Goal: Task Accomplishment & Management: Use online tool/utility

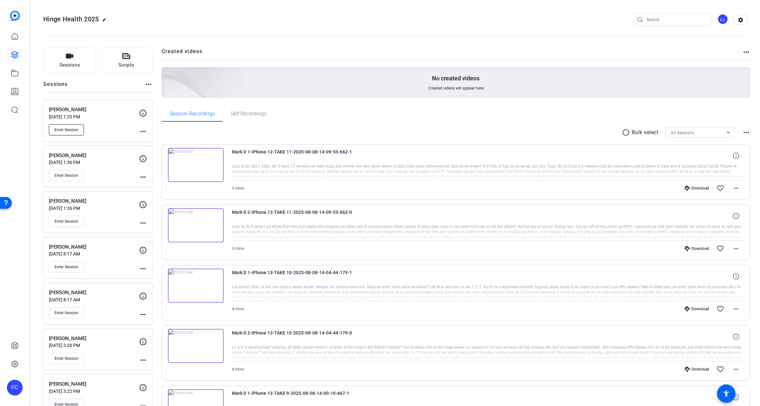
click at [70, 130] on span "Enter Session" at bounding box center [66, 129] width 24 height 5
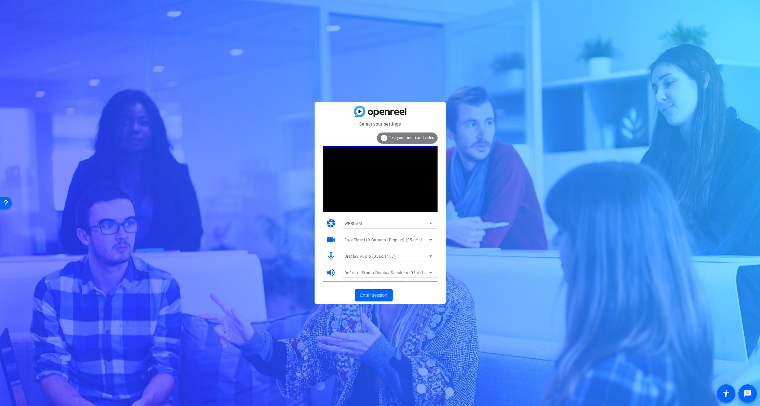
click at [380, 252] on div "Display Audio (05ac:1107)" at bounding box center [387, 256] width 85 height 8
click at [375, 237] on div at bounding box center [380, 203] width 760 height 406
click at [375, 239] on span "FaceTime HD Camera (Display) (05ac:1112)" at bounding box center [387, 239] width 85 height 5
click at [371, 261] on span "Studio Display Camera (15bc:0000)" at bounding box center [378, 264] width 67 height 8
click at [374, 293] on span "Enter session" at bounding box center [373, 295] width 27 height 7
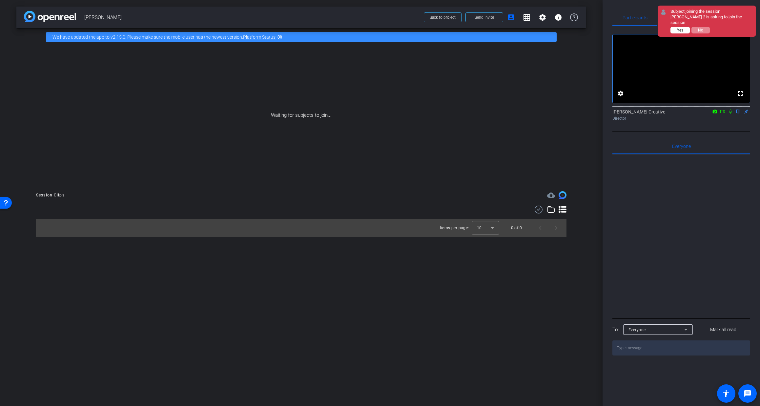
click at [682, 28] on span "Yes" at bounding box center [680, 30] width 6 height 5
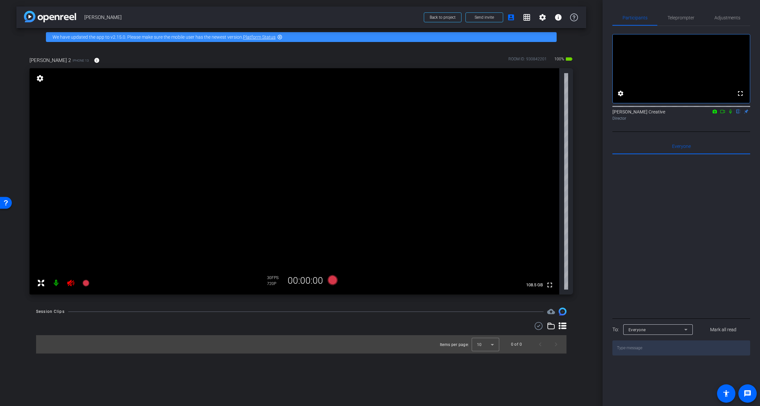
drag, startPoint x: 55, startPoint y: 282, endPoint x: 60, endPoint y: 305, distance: 23.9
click at [55, 282] on mat-icon at bounding box center [56, 283] width 13 height 13
click at [718, 18] on span "Adjustments" at bounding box center [728, 17] width 26 height 5
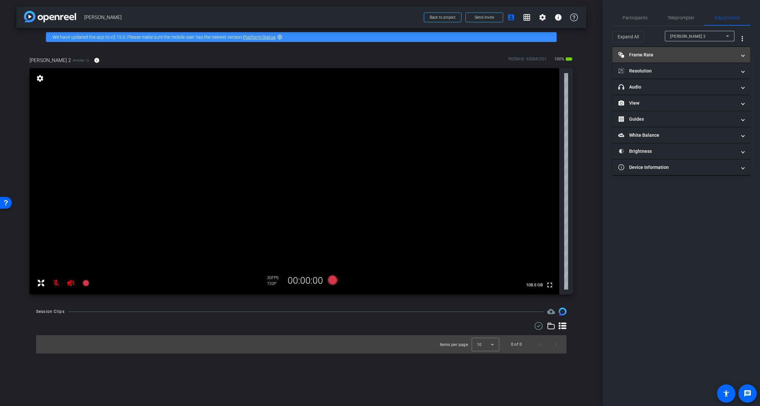
click at [681, 52] on mat-panel-title "Frame Rate Frame Rate" at bounding box center [677, 55] width 118 height 7
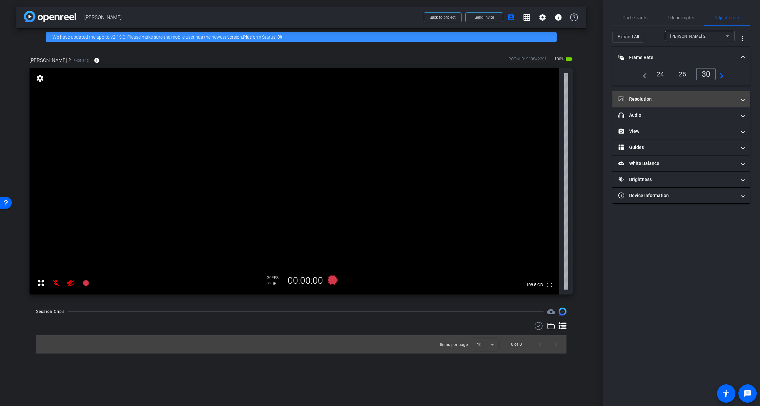
click at [673, 97] on mat-panel-title "Resolution" at bounding box center [677, 99] width 118 height 7
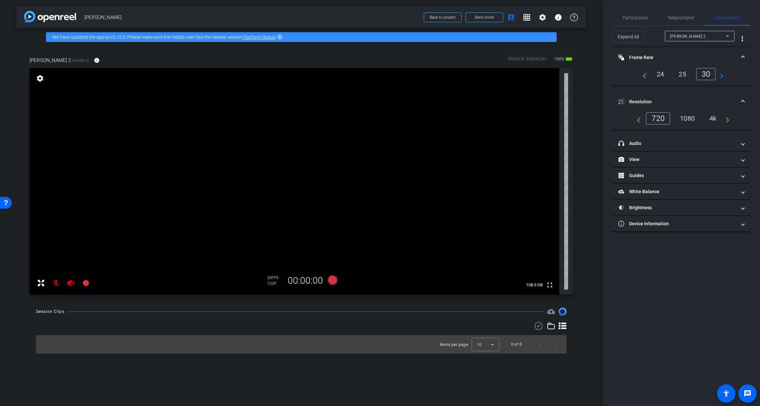
click at [718, 119] on div "4k" at bounding box center [713, 118] width 17 height 11
click at [688, 143] on mat-panel-title "headphone icon Audio" at bounding box center [677, 143] width 118 height 7
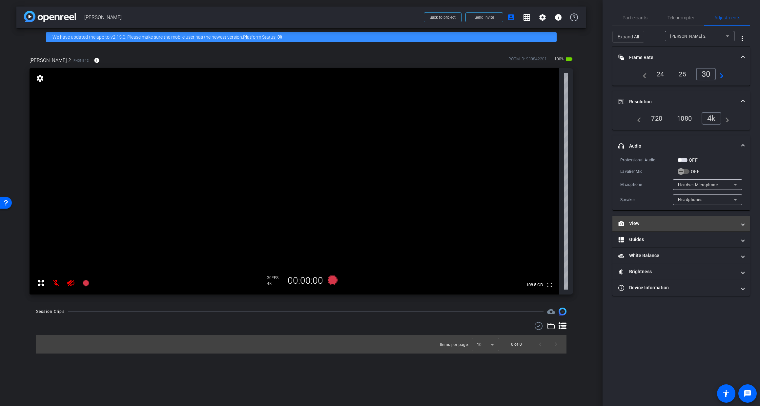
click at [674, 222] on mat-panel-title "View" at bounding box center [677, 223] width 118 height 7
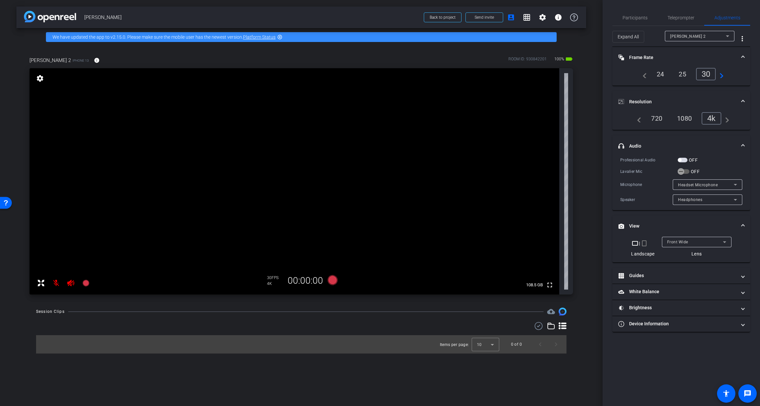
click at [682, 242] on span "Front Wide" at bounding box center [677, 242] width 21 height 5
click at [679, 253] on span "Back Wide" at bounding box center [677, 255] width 21 height 8
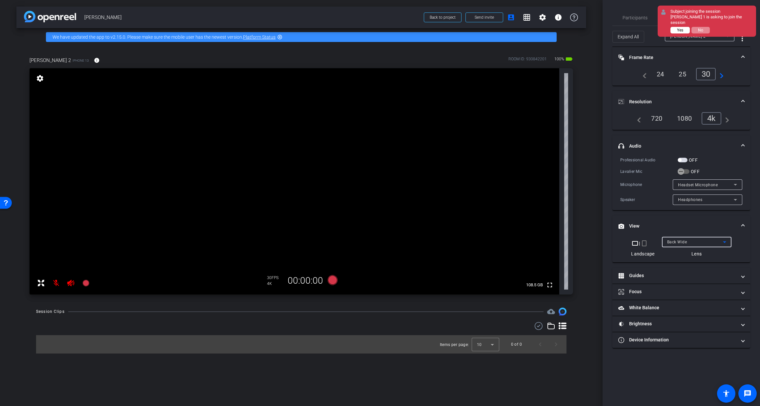
click at [683, 28] on span "Yes" at bounding box center [680, 30] width 6 height 5
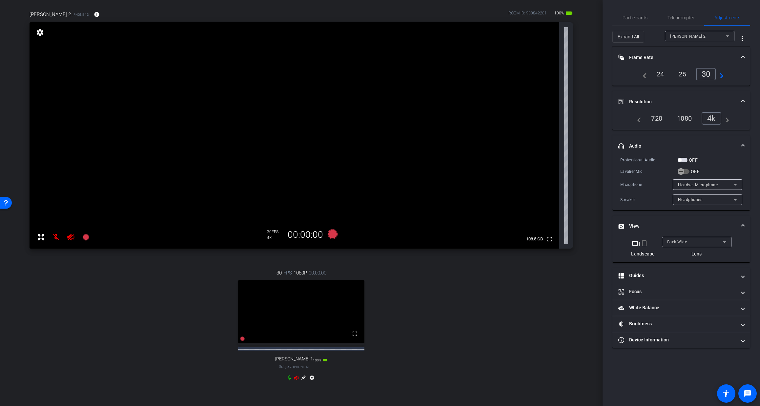
scroll to position [46, 0]
click at [294, 380] on icon at bounding box center [296, 377] width 5 height 4
click at [291, 305] on video at bounding box center [301, 311] width 127 height 63
click at [718, 37] on div "Howard H 2" at bounding box center [698, 36] width 56 height 8
click at [690, 58] on span "Howard H 1" at bounding box center [688, 60] width 37 height 8
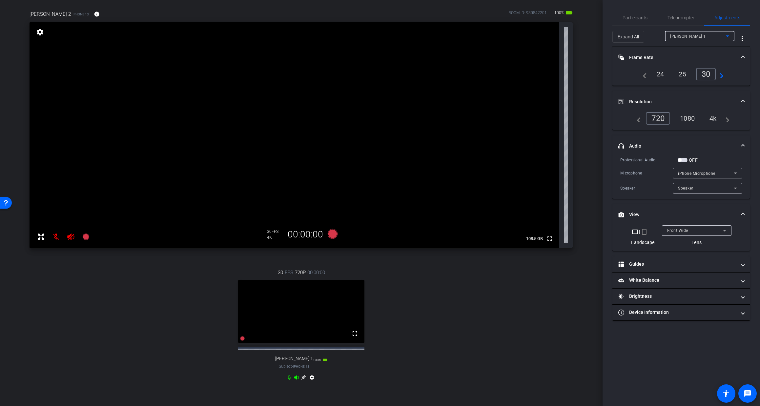
click at [656, 77] on div "24" at bounding box center [660, 74] width 17 height 11
click at [719, 120] on div "4k" at bounding box center [713, 118] width 17 height 11
click at [686, 230] on span "Front Wide" at bounding box center [677, 230] width 21 height 5
click at [685, 34] on span "Howard H 1" at bounding box center [688, 36] width 36 height 5
click at [680, 46] on span "Howard H 2" at bounding box center [688, 49] width 37 height 8
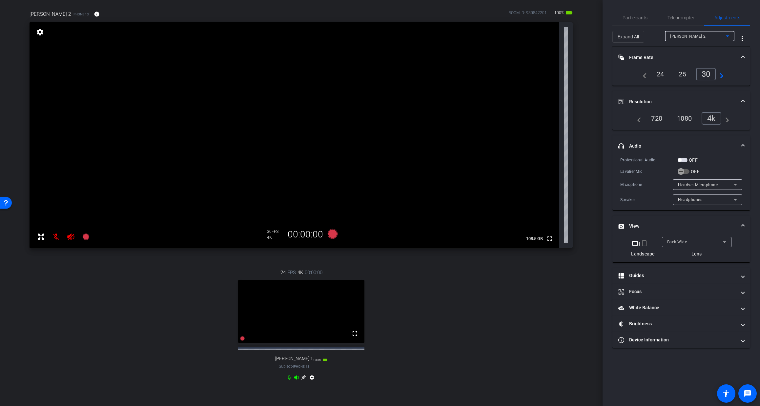
click at [660, 78] on div "24" at bounding box center [660, 74] width 17 height 11
click at [304, 380] on icon at bounding box center [303, 377] width 5 height 5
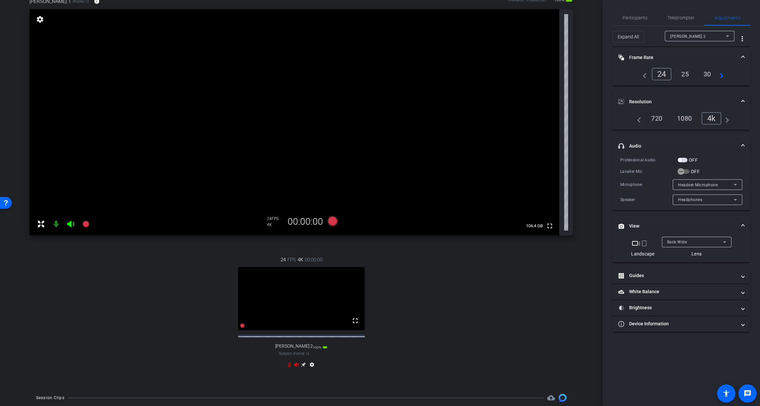
scroll to position [61, 0]
click at [304, 366] on icon at bounding box center [303, 363] width 5 height 5
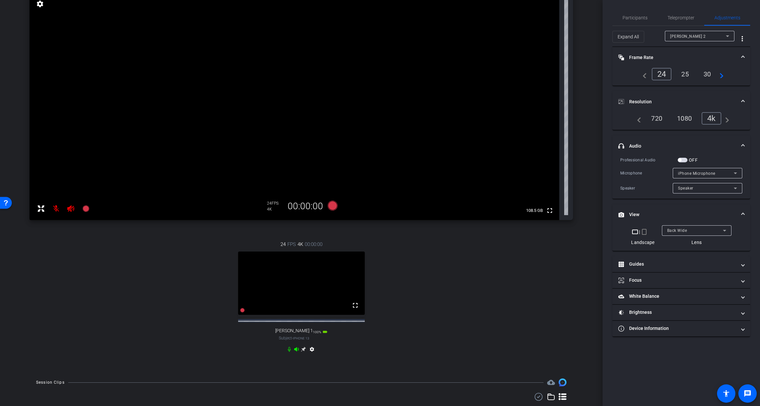
scroll to position [71, 0]
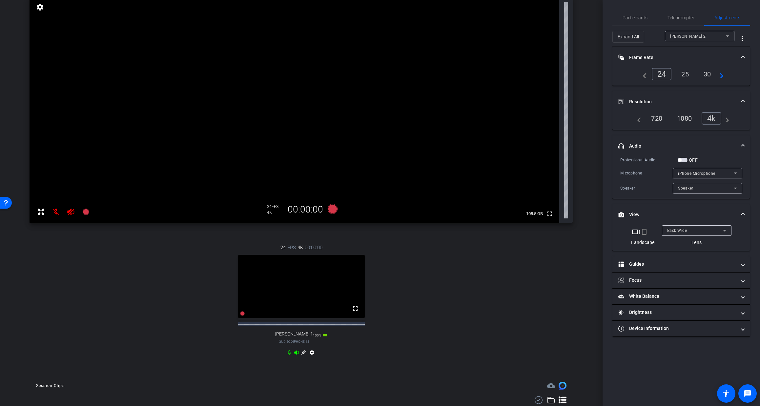
click at [313, 358] on mat-icon "settings" at bounding box center [312, 354] width 8 height 8
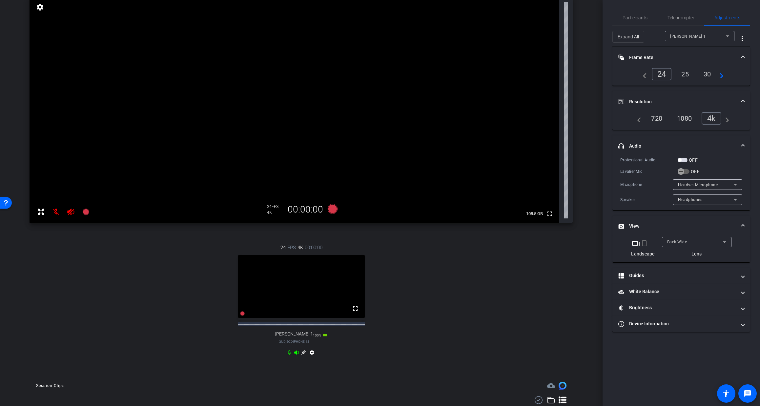
click at [304, 355] on icon at bounding box center [303, 352] width 5 height 5
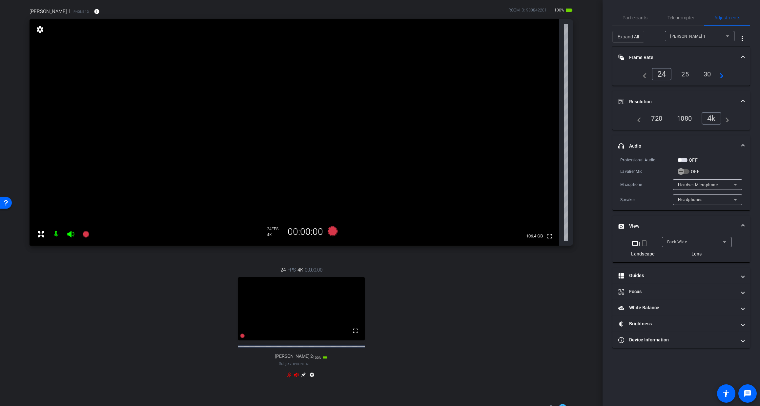
scroll to position [47, 0]
drag, startPoint x: 297, startPoint y: 381, endPoint x: 292, endPoint y: 384, distance: 5.5
click at [297, 380] on icon at bounding box center [296, 376] width 5 height 5
drag, startPoint x: 291, startPoint y: 383, endPoint x: 126, endPoint y: 258, distance: 206.9
click at [290, 380] on icon at bounding box center [289, 377] width 4 height 5
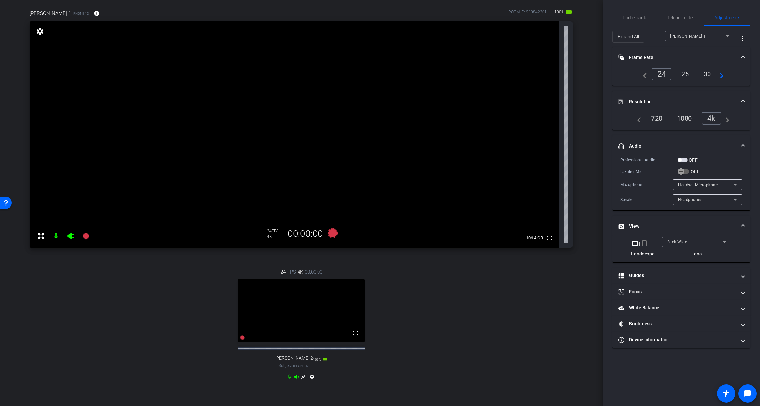
drag, startPoint x: 71, startPoint y: 237, endPoint x: 63, endPoint y: 238, distance: 8.3
click at [67, 238] on icon at bounding box center [71, 236] width 8 height 8
click at [57, 236] on mat-icon at bounding box center [56, 236] width 13 height 13
click at [681, 172] on icon "button" at bounding box center [681, 172] width 6 height 6
click at [297, 380] on icon at bounding box center [296, 376] width 5 height 5
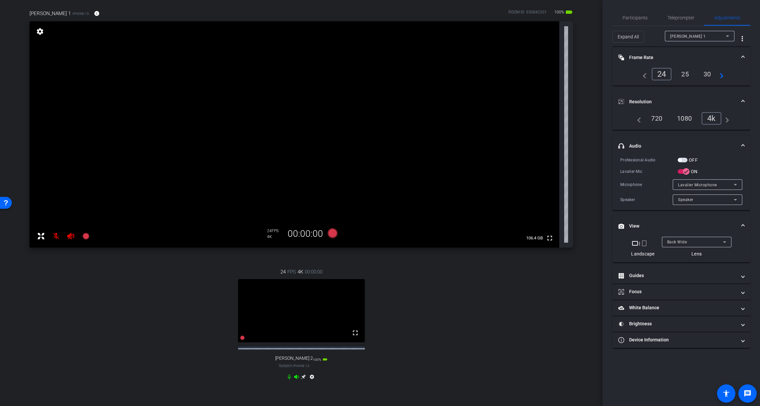
click at [290, 380] on icon at bounding box center [289, 376] width 5 height 5
click at [71, 235] on icon at bounding box center [71, 236] width 8 height 8
click at [57, 234] on mat-icon at bounding box center [56, 236] width 13 height 13
click at [332, 234] on icon at bounding box center [332, 233] width 10 height 10
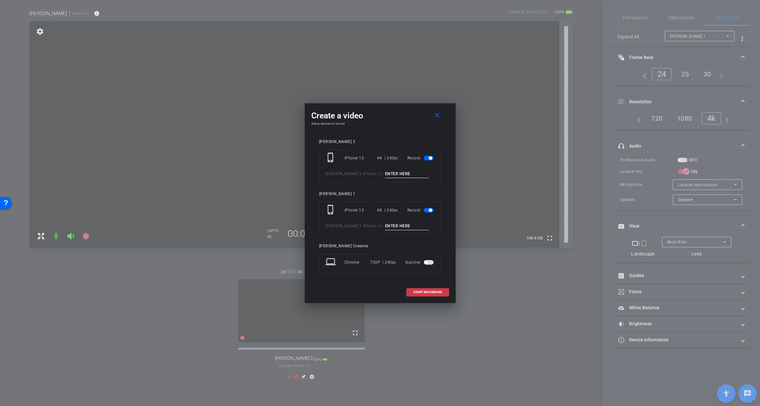
click at [390, 175] on input at bounding box center [407, 174] width 44 height 8
type input "test"
click at [390, 226] on input at bounding box center [407, 226] width 44 height 8
type input "test"
click at [426, 293] on span "START RECORDING" at bounding box center [427, 292] width 29 height 3
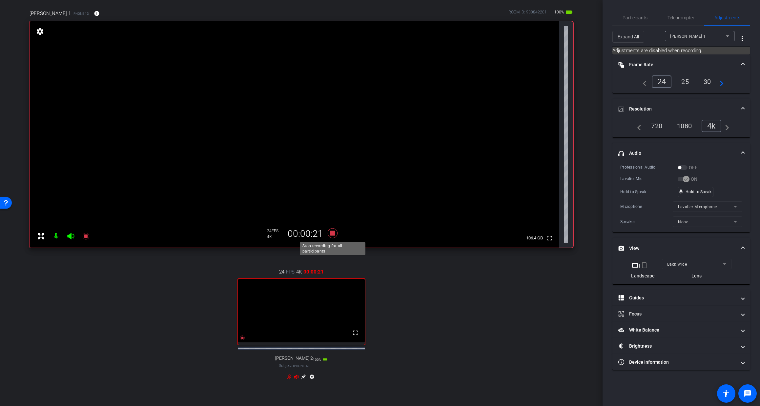
click at [331, 233] on icon at bounding box center [332, 233] width 10 height 10
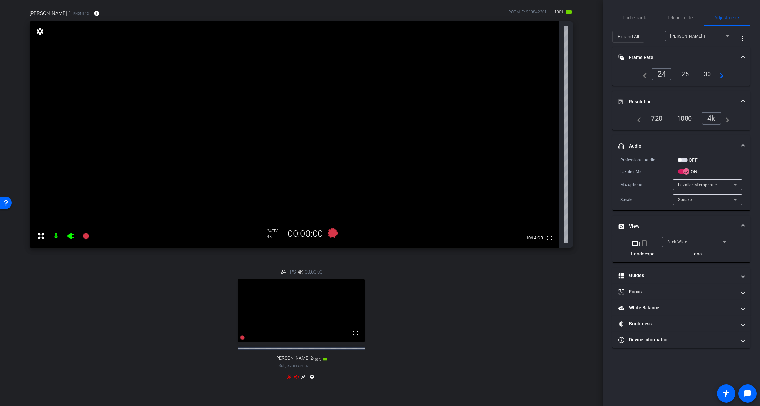
scroll to position [114, 0]
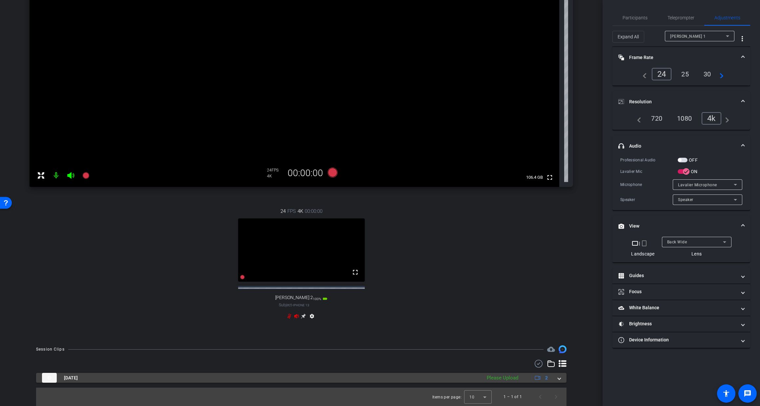
click at [558, 378] on span at bounding box center [559, 378] width 3 height 7
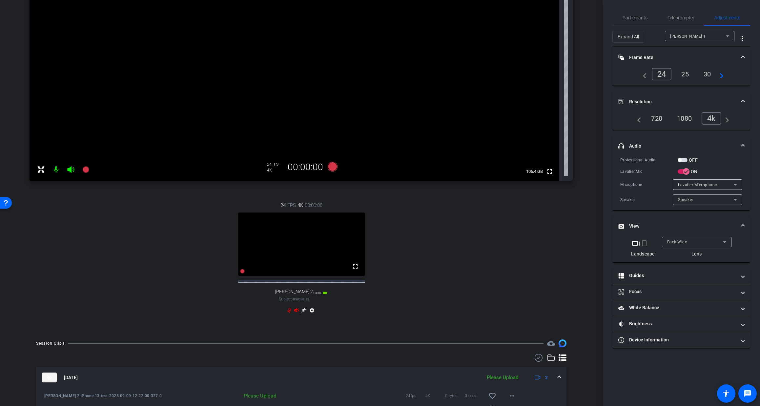
scroll to position [160, 0]
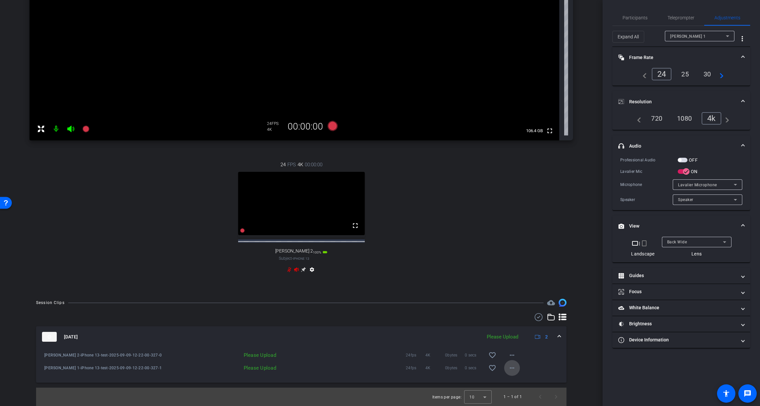
click at [512, 368] on mat-icon "more_horiz" at bounding box center [512, 368] width 8 height 8
click at [514, 381] on span "Upload" at bounding box center [523, 382] width 26 height 8
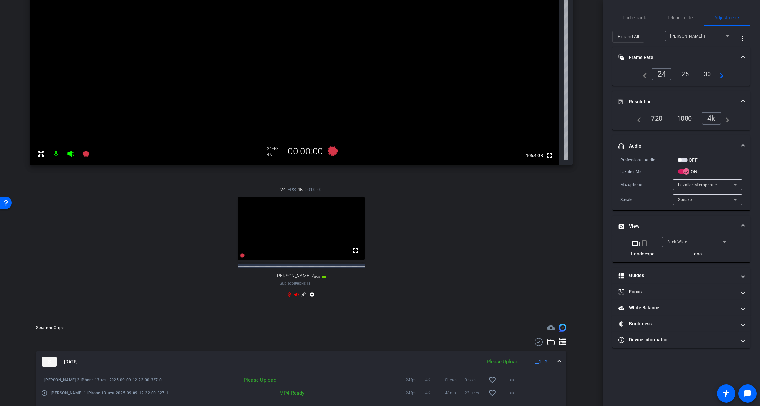
scroll to position [152, 0]
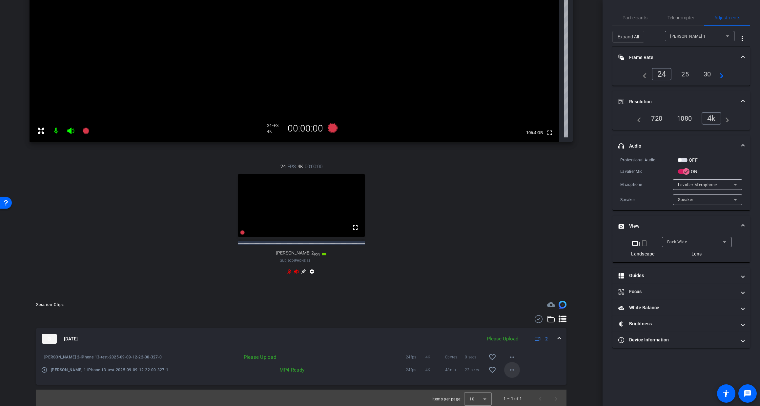
click at [510, 374] on mat-icon "more_horiz" at bounding box center [512, 370] width 8 height 8
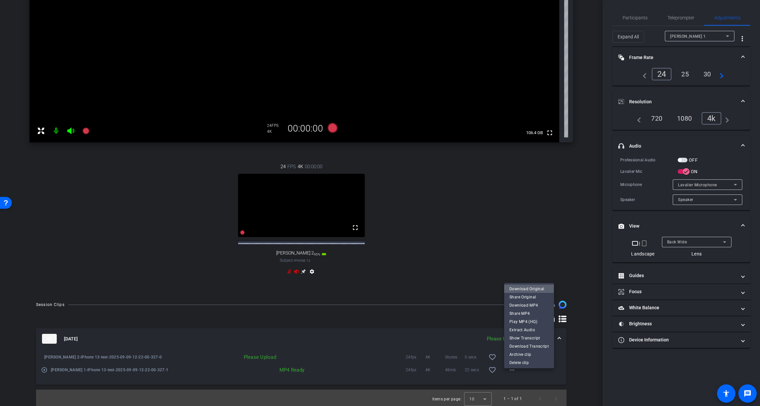
click at [513, 286] on span "Download Original" at bounding box center [529, 289] width 39 height 8
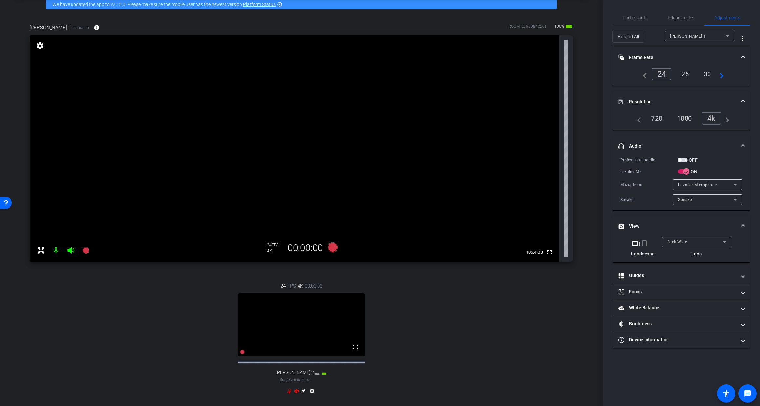
scroll to position [31, 0]
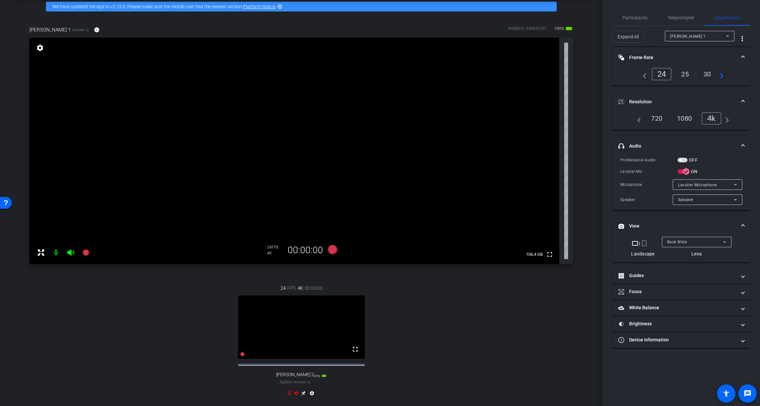
click at [71, 253] on icon at bounding box center [70, 252] width 7 height 7
click at [54, 253] on mat-icon at bounding box center [56, 252] width 13 height 13
drag, startPoint x: 74, startPoint y: 251, endPoint x: 64, endPoint y: 257, distance: 12.0
click at [74, 251] on icon at bounding box center [71, 253] width 8 height 8
click at [57, 253] on mat-icon at bounding box center [56, 252] width 13 height 13
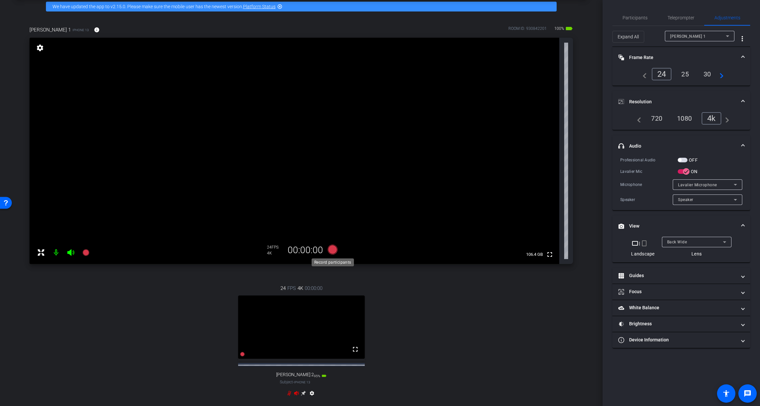
click at [336, 251] on icon at bounding box center [332, 250] width 10 height 10
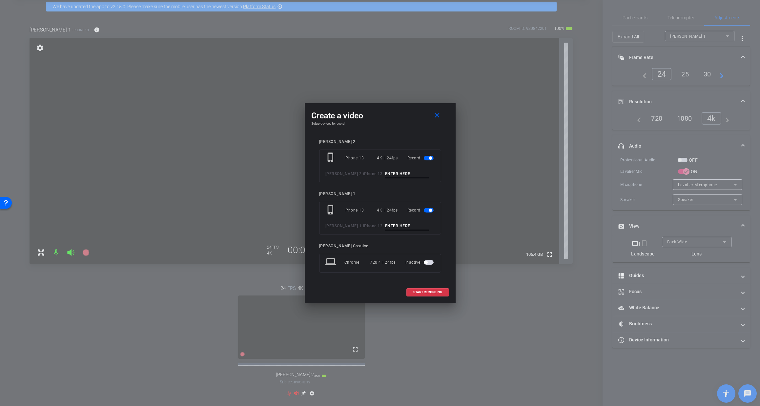
click at [385, 175] on input at bounding box center [407, 174] width 44 height 8
type input "TAKE 1"
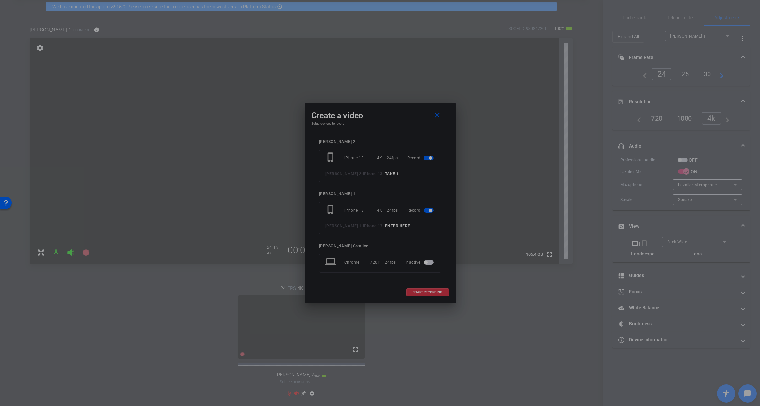
click at [385, 227] on input at bounding box center [407, 226] width 44 height 8
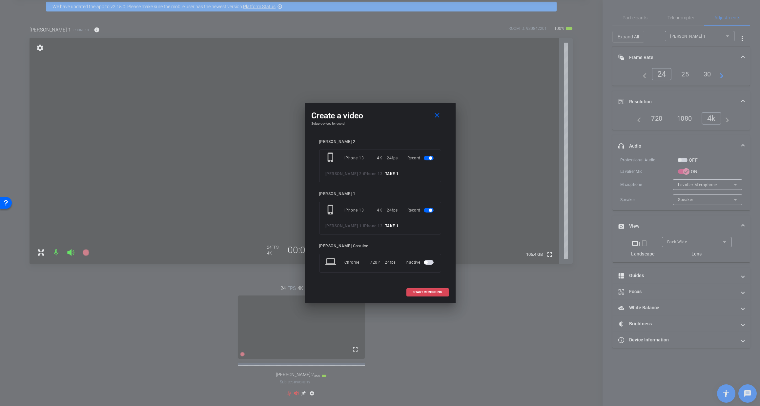
type input "TAKE 1"
click at [419, 292] on span "START RECORDING" at bounding box center [427, 292] width 29 height 3
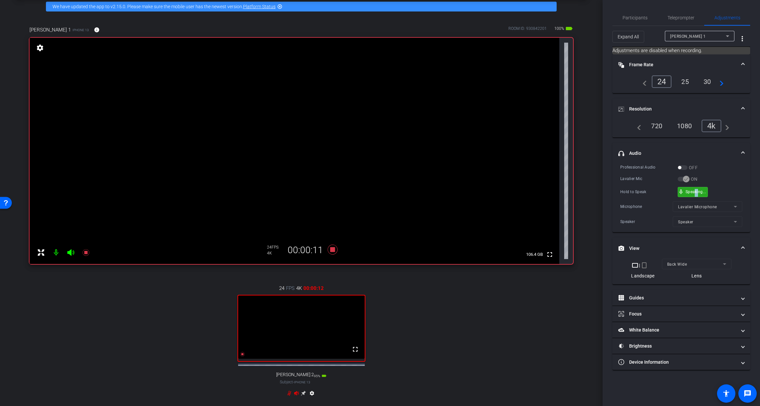
drag, startPoint x: 699, startPoint y: 192, endPoint x: 694, endPoint y: 192, distance: 5.0
click at [333, 248] on icon at bounding box center [332, 250] width 10 height 10
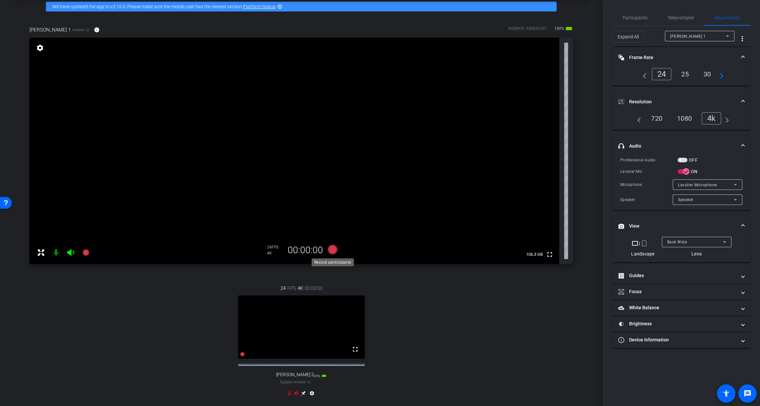
click at [333, 250] on icon at bounding box center [332, 250] width 10 height 10
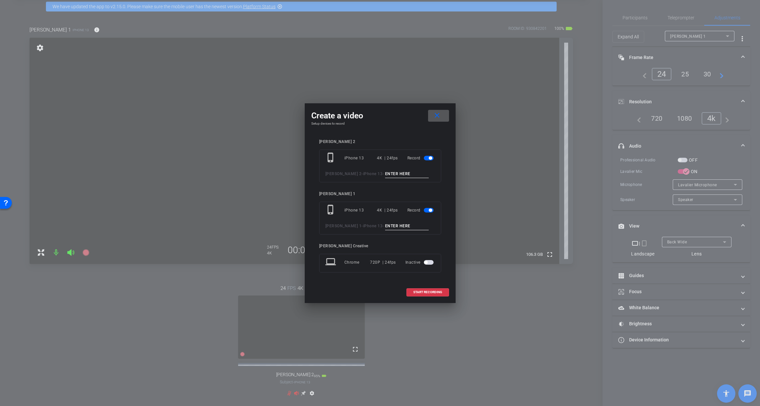
click at [385, 173] on input at bounding box center [407, 174] width 44 height 8
type input "TAKE 2"
click at [388, 227] on input at bounding box center [407, 226] width 44 height 8
type input "TAKE 2"
click at [427, 292] on span "START RECORDING" at bounding box center [427, 292] width 29 height 3
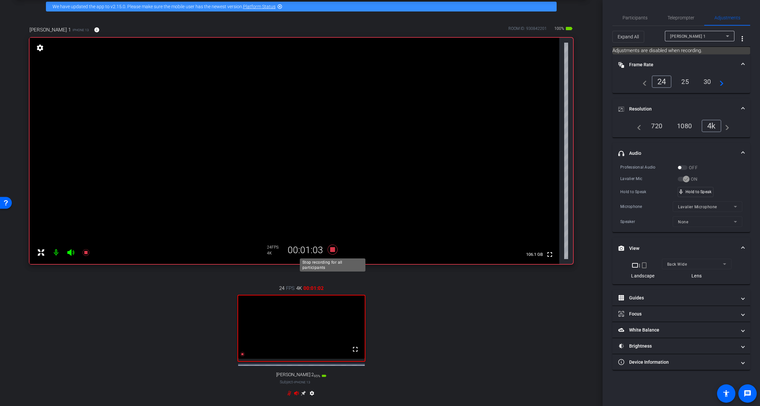
click at [332, 247] on icon at bounding box center [333, 250] width 16 height 12
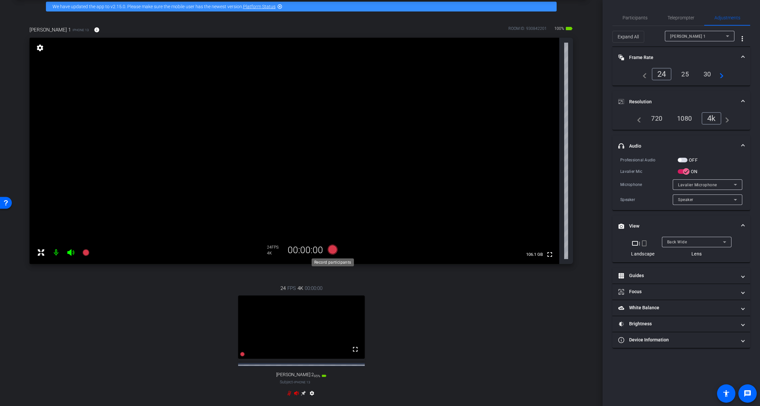
click at [331, 251] on icon at bounding box center [332, 250] width 10 height 10
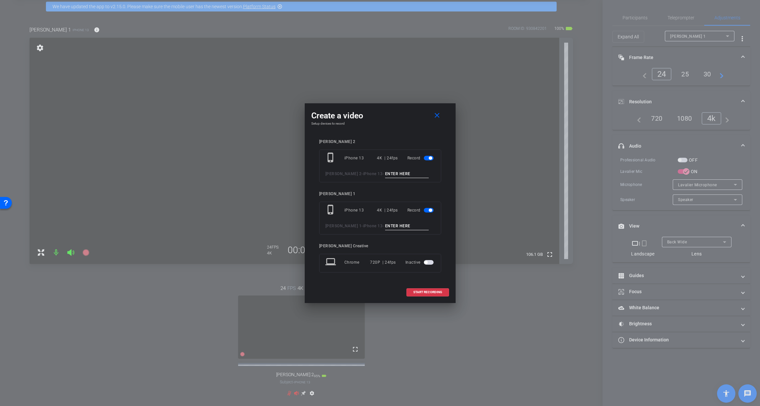
click at [385, 173] on input at bounding box center [407, 174] width 44 height 8
type input "TAKE 3"
click at [386, 225] on input at bounding box center [407, 226] width 44 height 8
type input "TAKE 3"
click at [429, 292] on span "START RECORDING" at bounding box center [427, 292] width 29 height 3
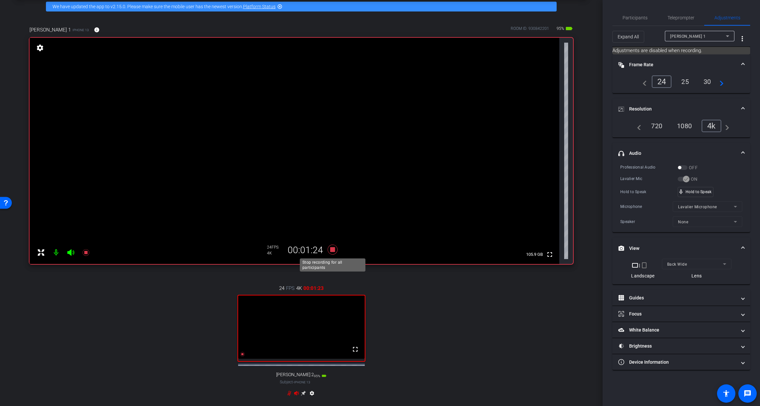
click at [333, 250] on icon at bounding box center [332, 250] width 10 height 10
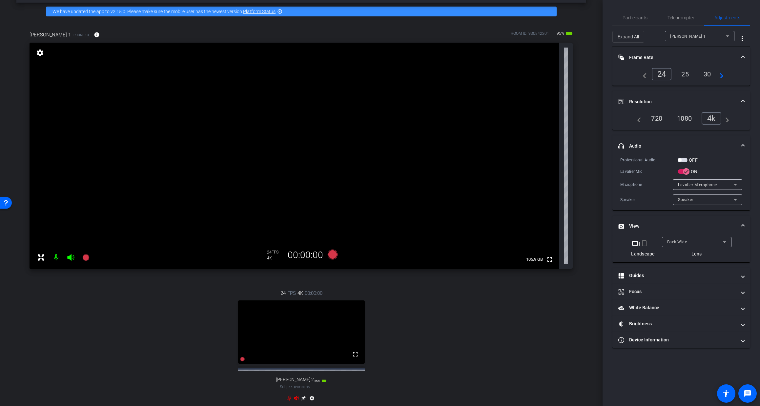
scroll to position [25, 0]
click at [333, 254] on icon at bounding box center [332, 255] width 10 height 10
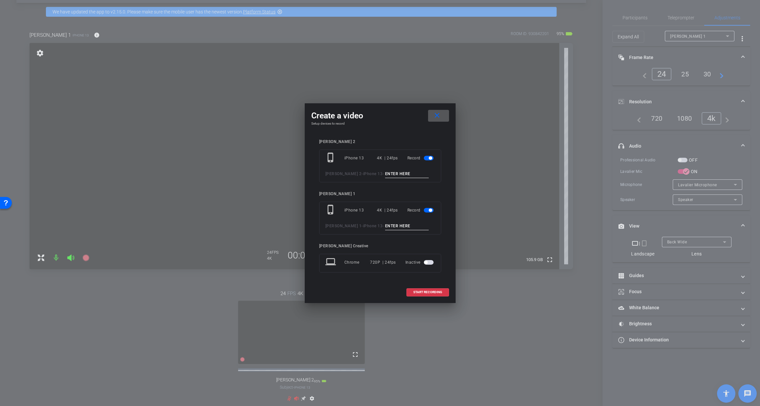
click at [385, 175] on input at bounding box center [407, 174] width 44 height 8
type input "TAKE 4"
click at [386, 224] on input at bounding box center [407, 226] width 44 height 8
type input "TAKE 4"
click at [422, 291] on span "START RECORDING" at bounding box center [427, 292] width 29 height 3
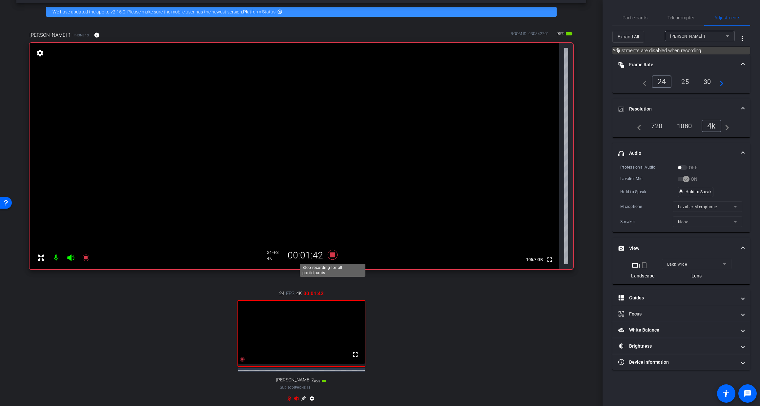
click at [334, 253] on icon at bounding box center [332, 255] width 10 height 10
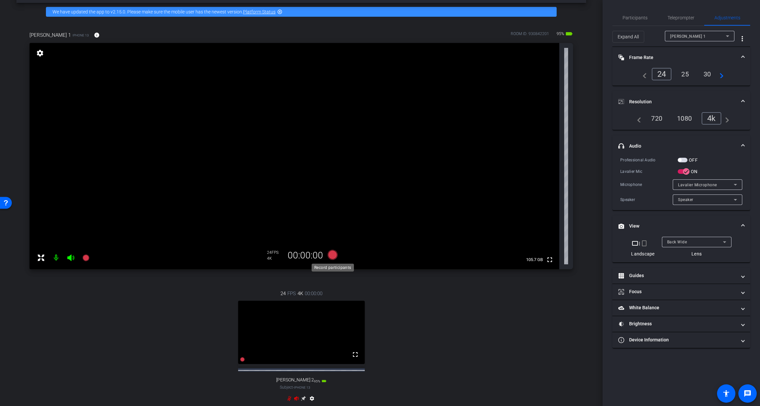
click at [332, 256] on icon at bounding box center [332, 255] width 10 height 10
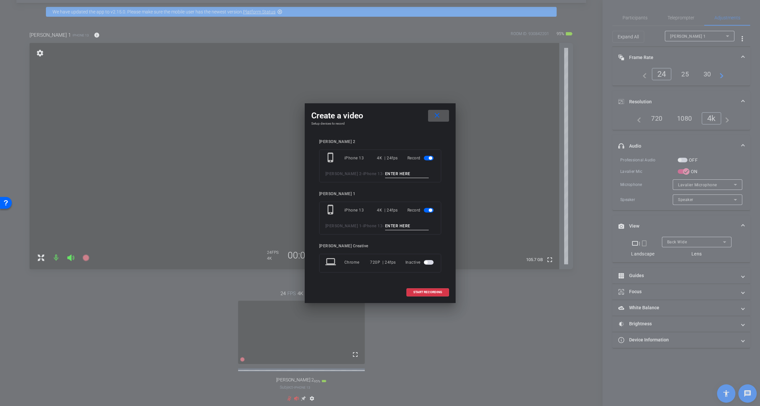
click at [385, 173] on input at bounding box center [407, 174] width 44 height 8
type input "TAKE 5"
click at [388, 225] on input at bounding box center [407, 226] width 44 height 8
type input "TAKE 5"
click at [422, 292] on span "START RECORDING" at bounding box center [427, 292] width 29 height 3
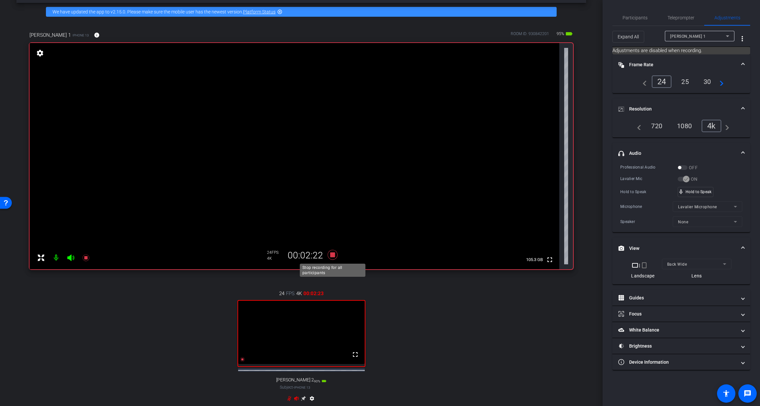
click at [335, 255] on icon at bounding box center [332, 255] width 10 height 10
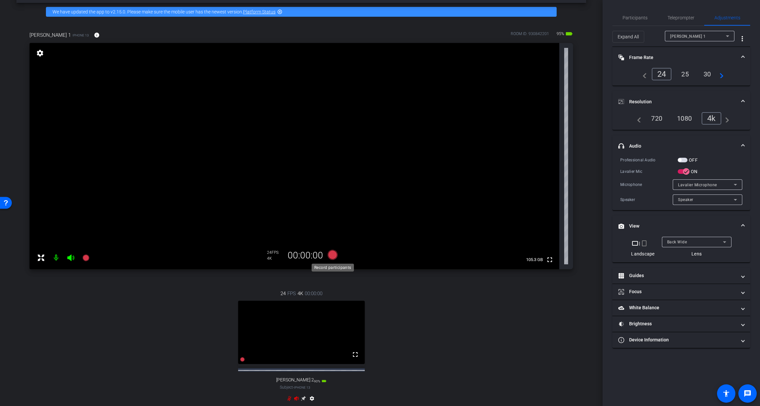
click at [332, 255] on icon at bounding box center [332, 255] width 10 height 10
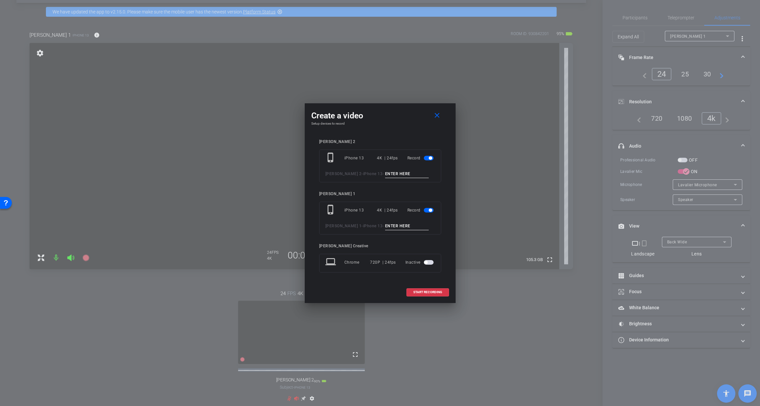
click at [392, 174] on input at bounding box center [407, 174] width 44 height 8
type input "TAKE 6"
click at [385, 226] on input at bounding box center [407, 226] width 44 height 8
type input "TAKE 6"
click at [428, 291] on span "START RECORDING" at bounding box center [427, 292] width 29 height 3
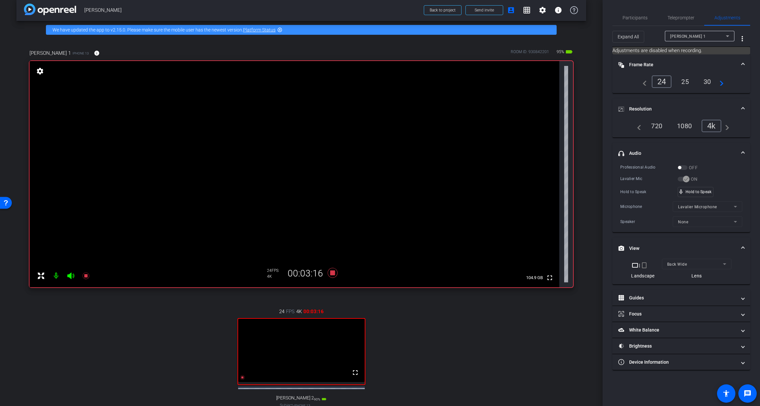
scroll to position [0, 0]
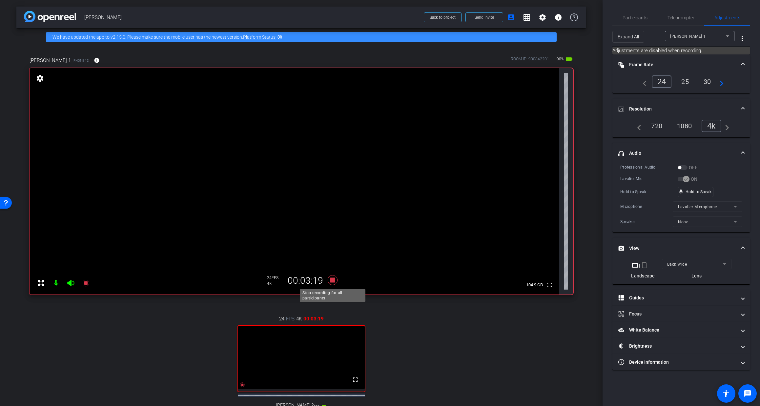
click at [332, 281] on icon at bounding box center [332, 280] width 10 height 10
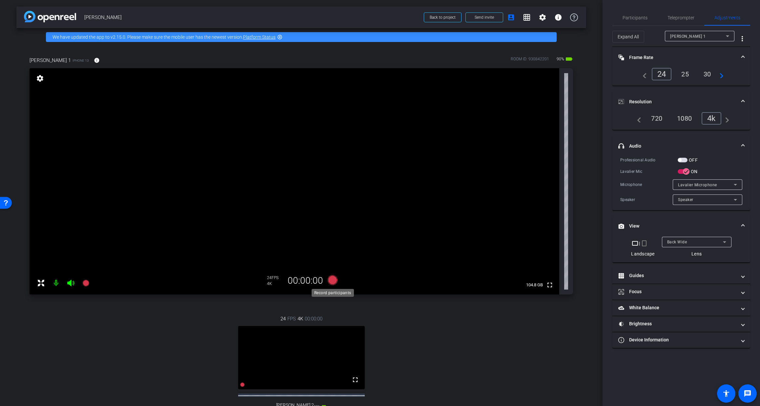
click at [332, 279] on icon at bounding box center [332, 280] width 10 height 10
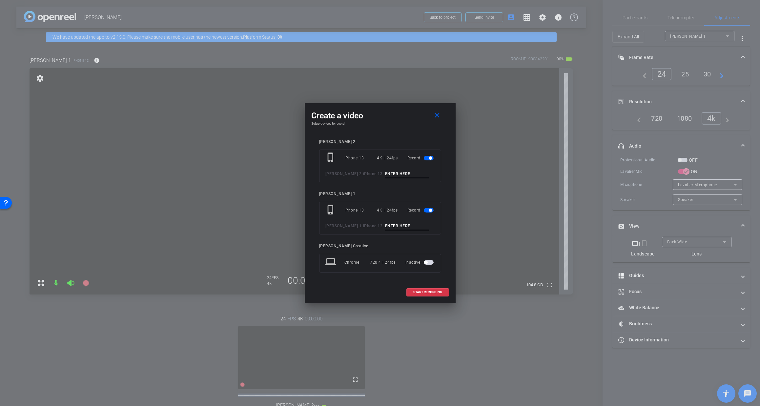
click at [388, 173] on input at bounding box center [407, 174] width 44 height 8
type input "t"
type input "TAKE 7"
click at [386, 225] on input at bounding box center [407, 226] width 44 height 8
type input "TAKE 7"
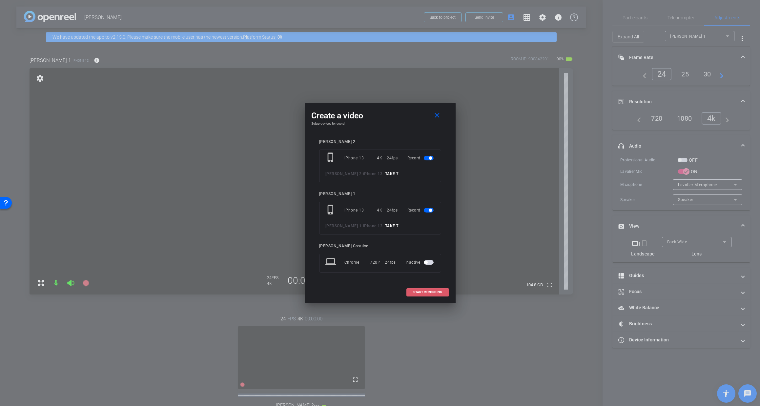
click at [420, 292] on span "START RECORDING" at bounding box center [427, 292] width 29 height 3
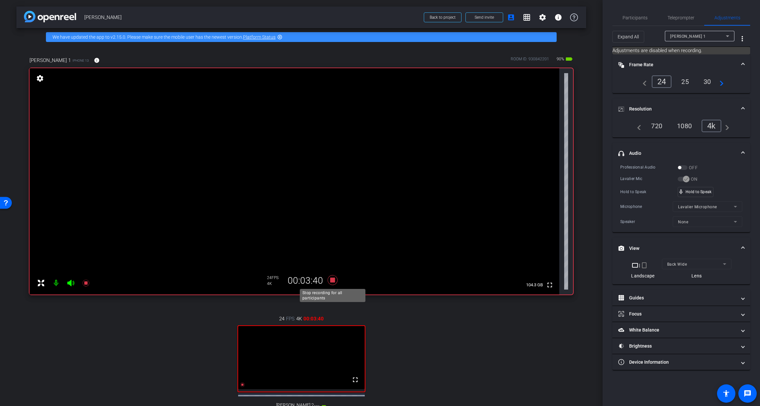
click at [332, 282] on icon at bounding box center [332, 280] width 10 height 10
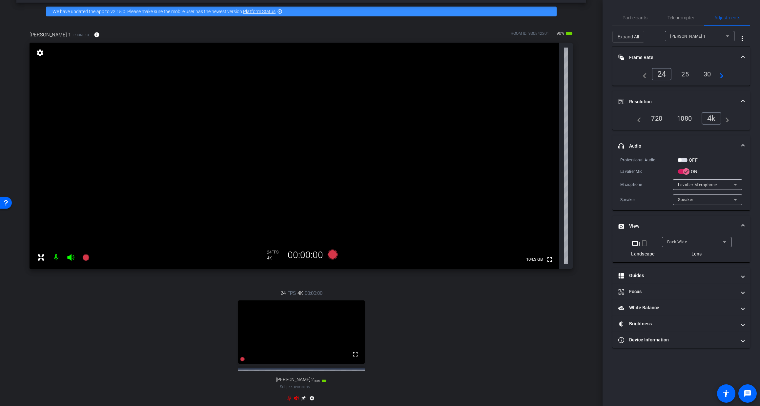
scroll to position [27, 0]
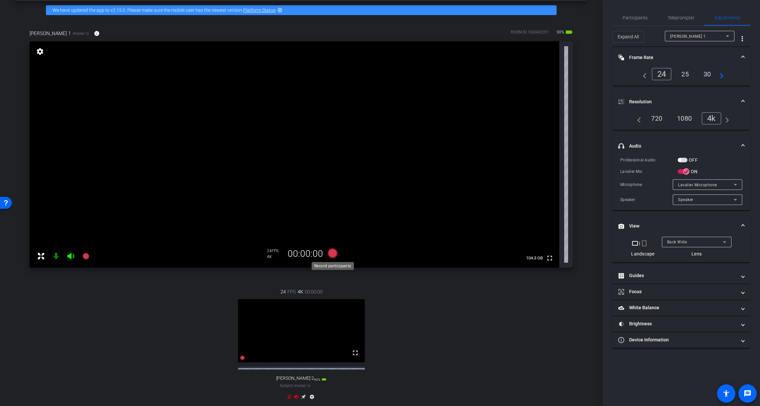
click at [333, 254] on icon at bounding box center [332, 253] width 10 height 10
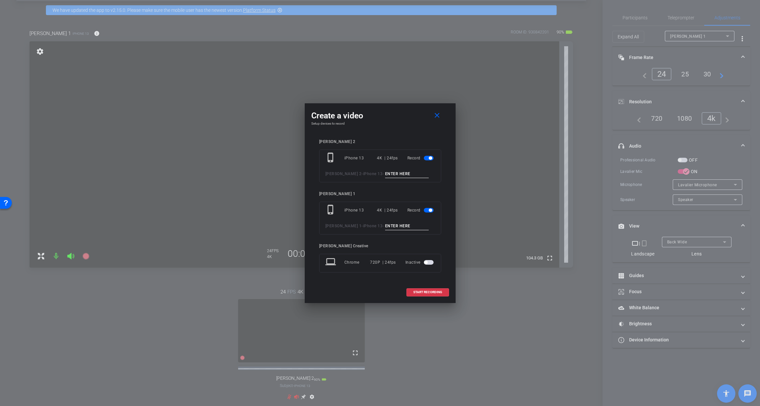
click at [385, 174] on input at bounding box center [407, 174] width 44 height 8
type input "TAKE 8"
click at [385, 228] on input at bounding box center [407, 226] width 44 height 8
type input "TAKE 8"
click at [426, 291] on span "START RECORDING" at bounding box center [427, 292] width 29 height 3
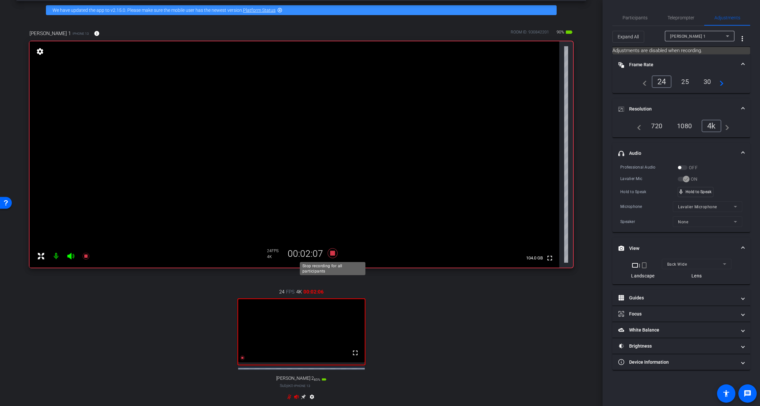
click at [332, 253] on icon at bounding box center [332, 253] width 10 height 10
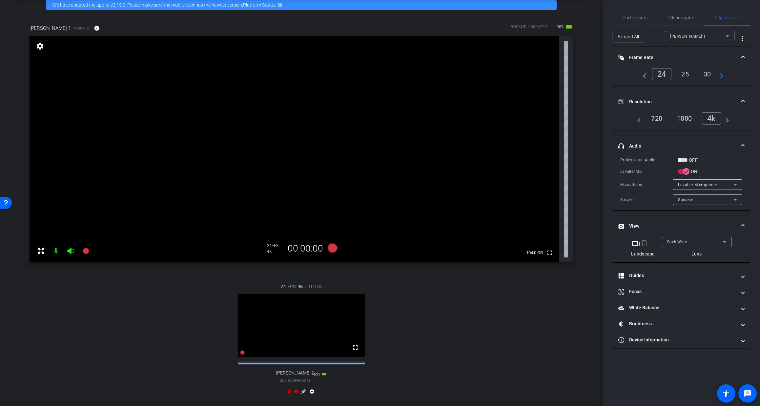
scroll to position [0, 0]
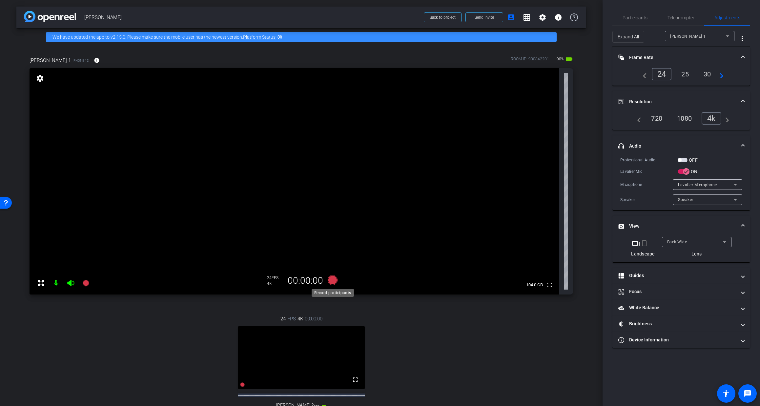
click at [332, 281] on icon at bounding box center [332, 280] width 10 height 10
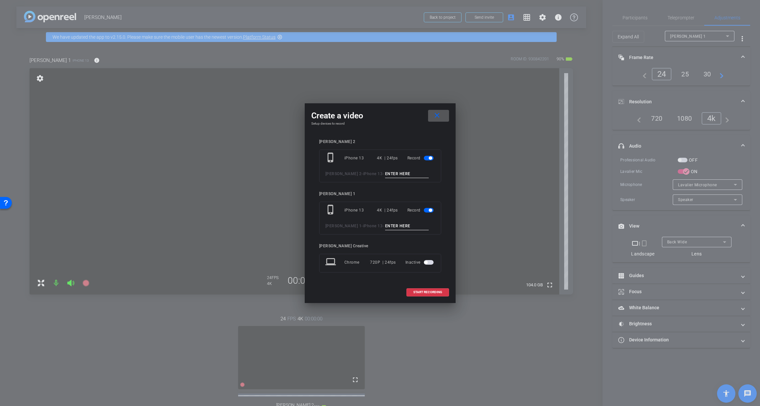
click at [385, 175] on input at bounding box center [407, 174] width 44 height 8
type input "TAKE 9"
click at [385, 225] on input at bounding box center [407, 226] width 44 height 8
type input "TAKE 9"
click at [427, 291] on span "START RECORDING" at bounding box center [427, 292] width 29 height 3
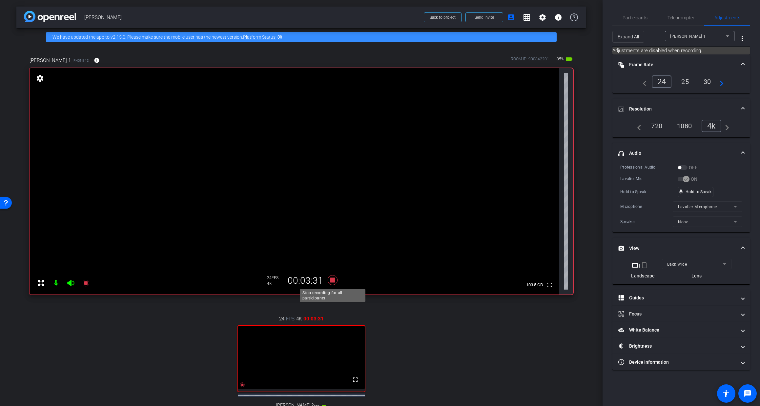
click at [333, 280] on icon at bounding box center [332, 280] width 10 height 10
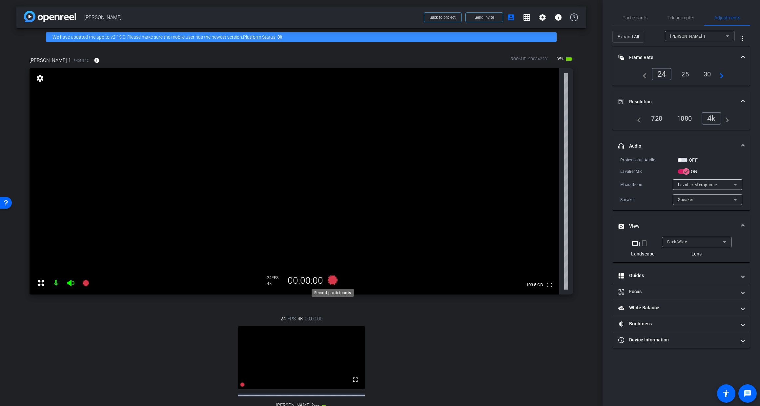
click at [333, 281] on icon at bounding box center [332, 280] width 10 height 10
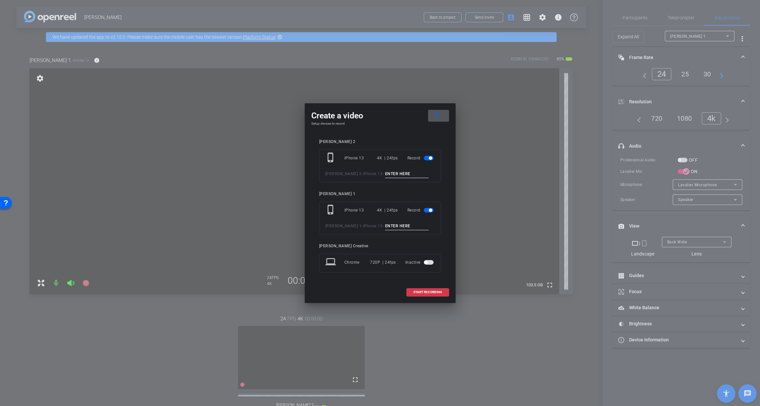
click at [386, 172] on input at bounding box center [407, 174] width 44 height 8
type input "TAKE 10"
click at [396, 227] on input at bounding box center [407, 226] width 44 height 8
type input "TAKE 10"
click at [428, 292] on span "START RECORDING" at bounding box center [427, 292] width 29 height 3
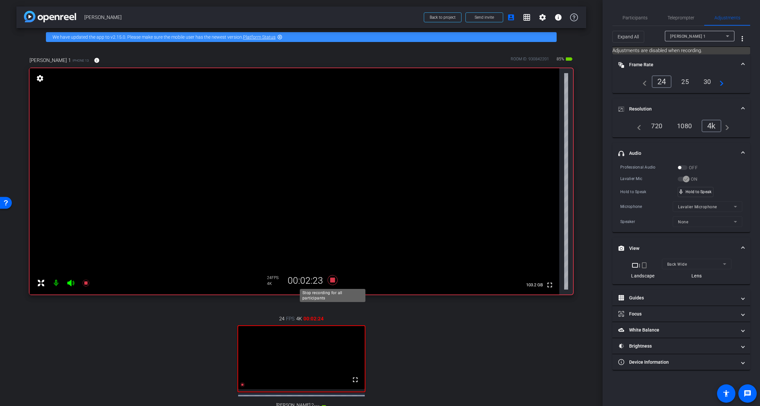
click at [333, 282] on icon at bounding box center [332, 280] width 10 height 10
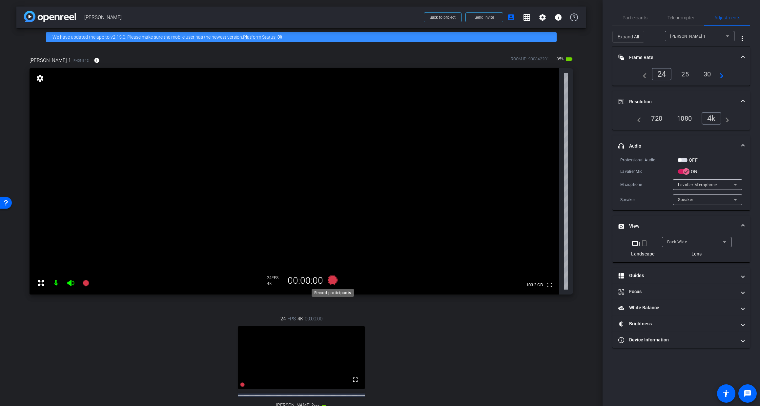
click at [333, 280] on icon at bounding box center [332, 280] width 10 height 10
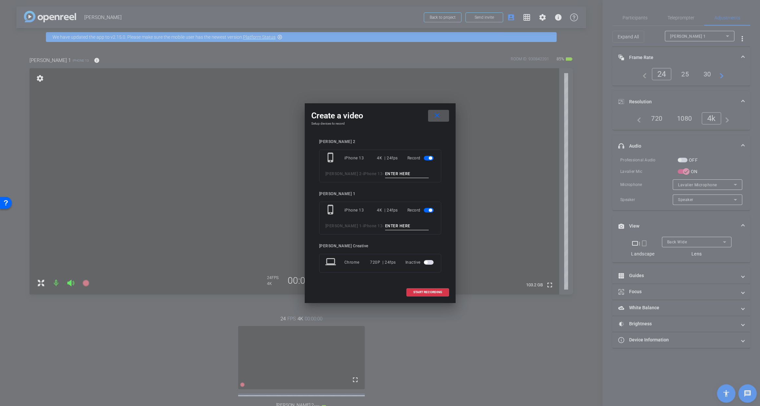
click at [385, 174] on input at bounding box center [407, 174] width 44 height 8
type input "TAKE 11"
click at [396, 227] on input at bounding box center [407, 226] width 44 height 8
type input "TAKE 11"
click at [424, 292] on span "START RECORDING" at bounding box center [427, 292] width 29 height 3
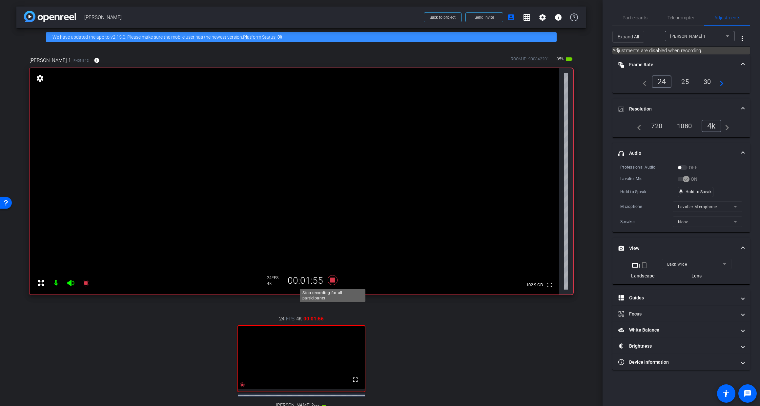
click at [335, 282] on icon at bounding box center [332, 280] width 10 height 10
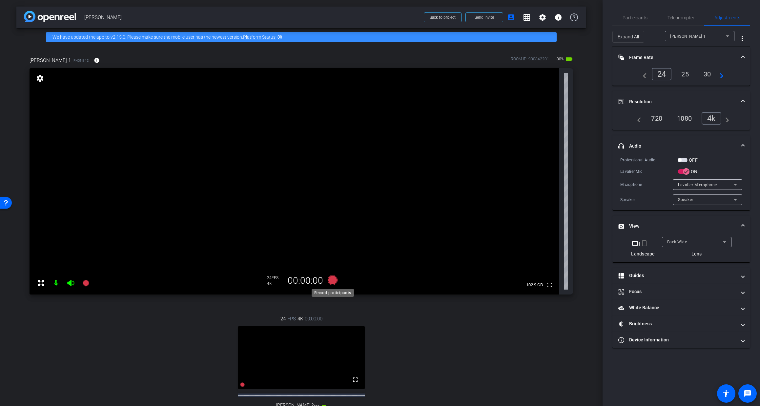
click at [331, 278] on icon at bounding box center [332, 280] width 10 height 10
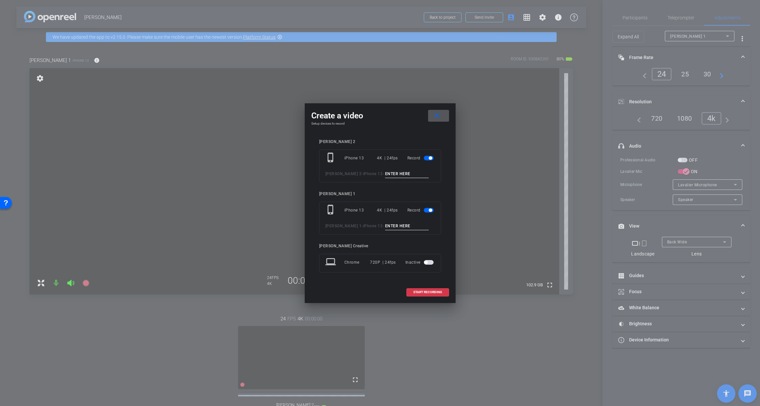
click at [153, 318] on div at bounding box center [380, 203] width 760 height 406
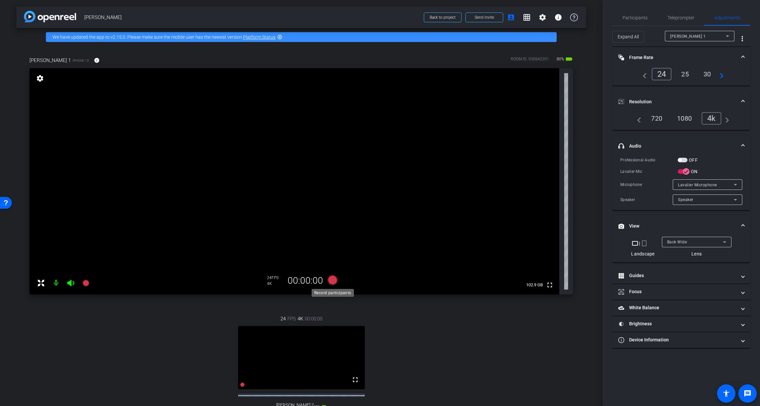
click at [330, 281] on icon at bounding box center [332, 280] width 10 height 10
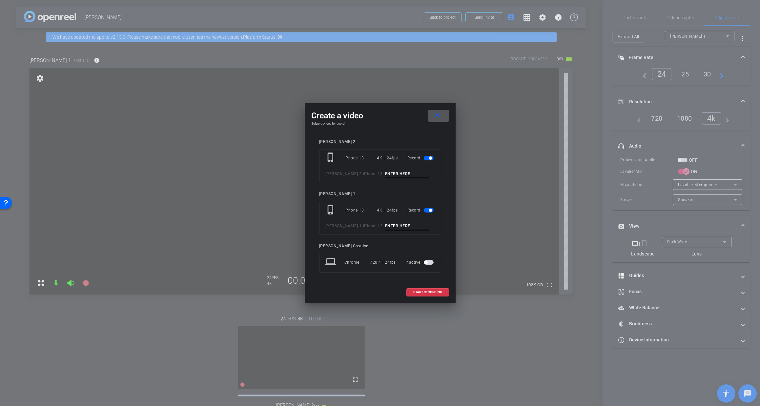
click button "close" at bounding box center [438, 116] width 21 height 12
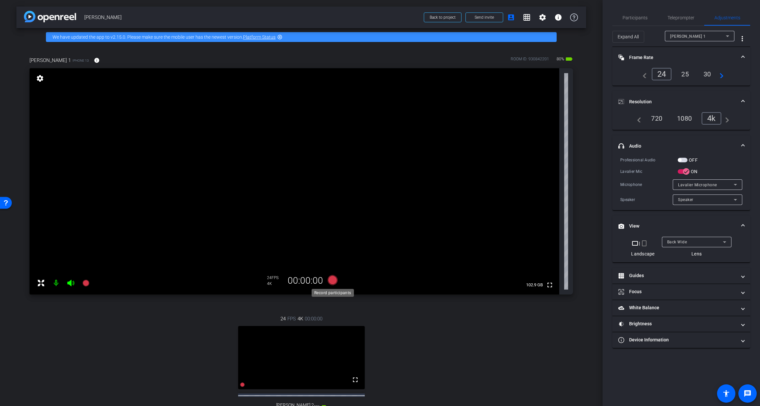
click at [331, 282] on icon at bounding box center [332, 280] width 10 height 10
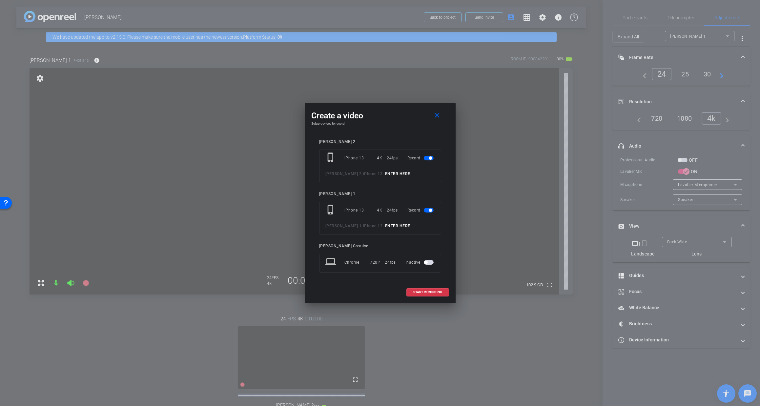
click at [385, 175] on input at bounding box center [407, 174] width 44 height 8
type input "TAKE 12"
click at [385, 231] on div "phone_iphone iPhone 13 4K | 24fps Record Howard H 1 - iPhone 13 -" at bounding box center [380, 218] width 122 height 33
click at [385, 225] on input at bounding box center [407, 226] width 44 height 8
type input "TAKE 12"
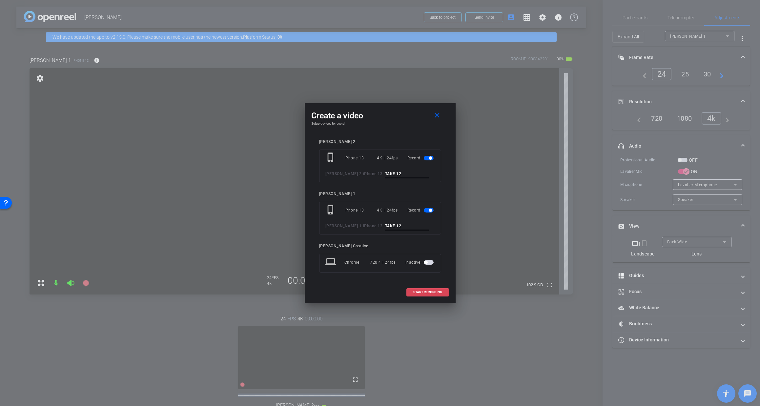
click at [421, 290] on span at bounding box center [428, 292] width 42 height 16
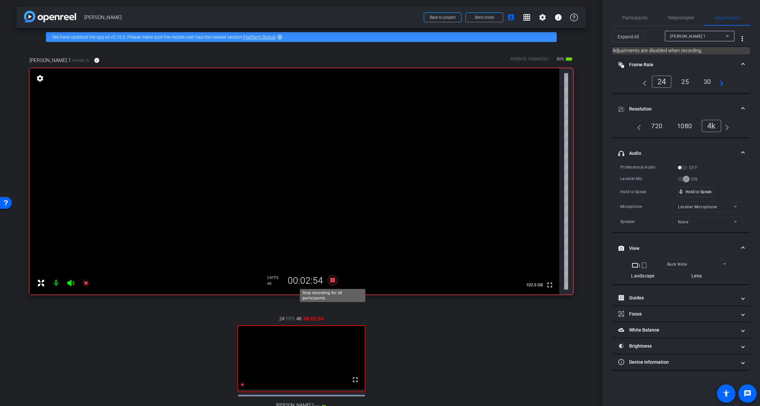
click at [333, 282] on icon at bounding box center [332, 280] width 10 height 10
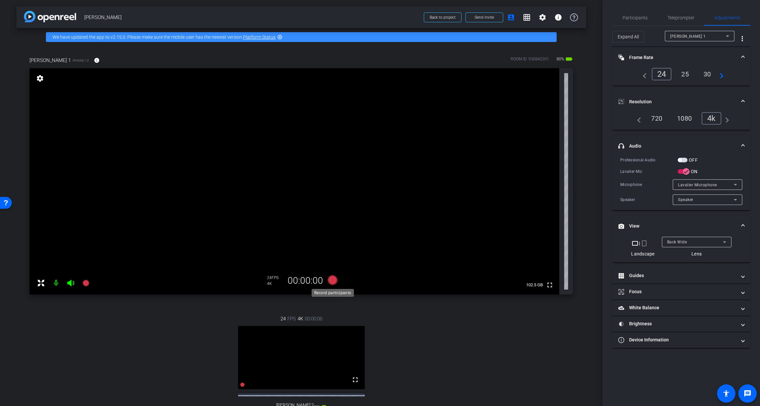
click at [330, 280] on icon at bounding box center [332, 280] width 10 height 10
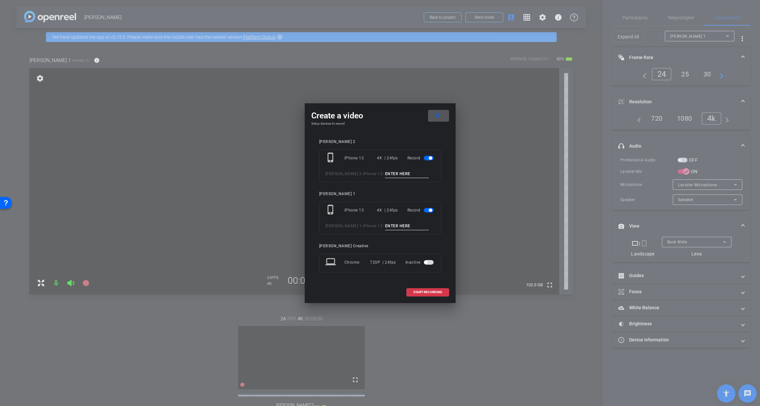
click at [385, 174] on input at bounding box center [407, 174] width 44 height 8
type input "TAKE 13"
click at [388, 225] on input at bounding box center [407, 226] width 44 height 8
type input "TAKE 13"
click at [421, 291] on span "START RECORDING" at bounding box center [427, 292] width 29 height 3
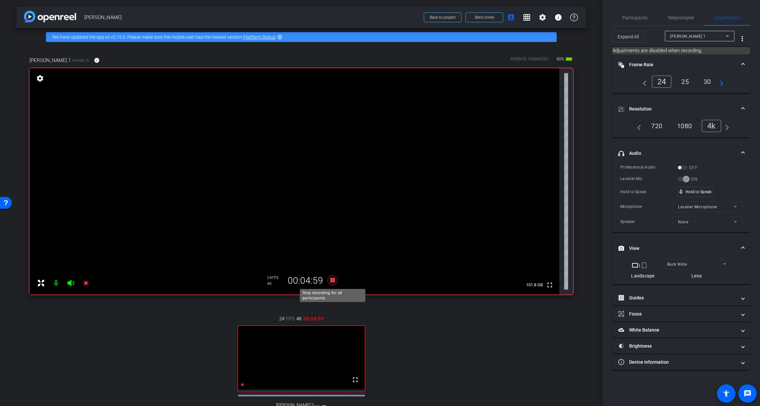
click at [325, 280] on icon at bounding box center [333, 280] width 16 height 12
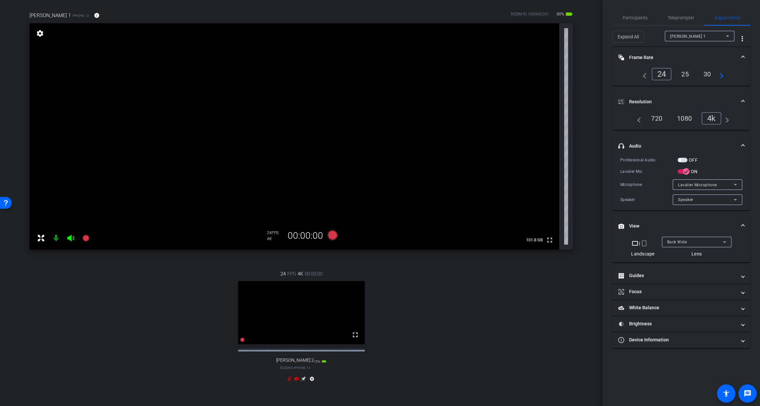
scroll to position [48, 0]
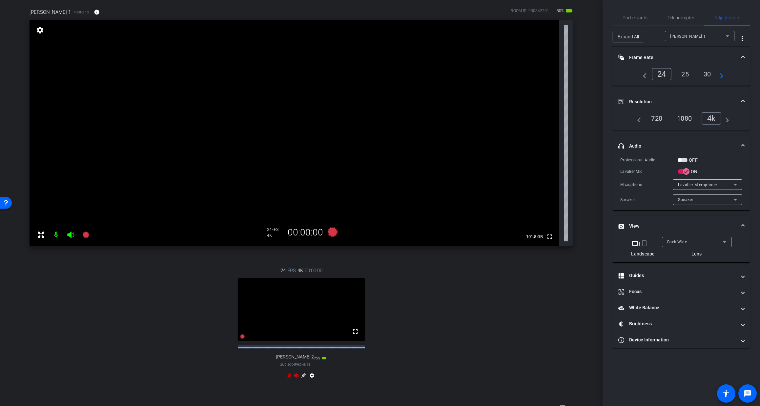
click at [695, 33] on div "Howard H 1" at bounding box center [698, 36] width 56 height 8
click at [689, 50] on span "Howard H 2" at bounding box center [688, 49] width 37 height 8
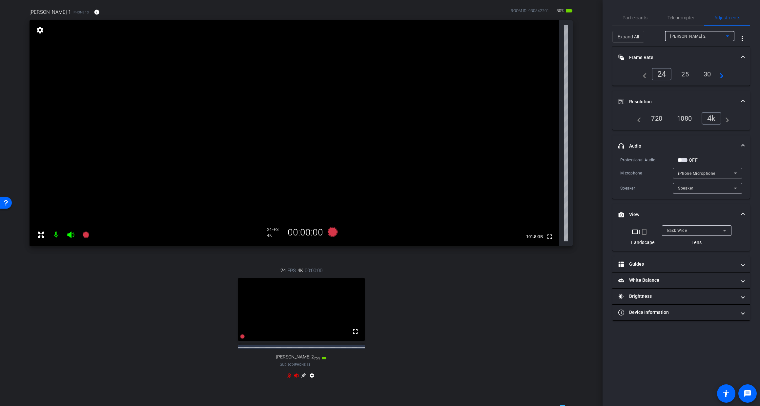
click at [681, 226] on div "Back Wide" at bounding box center [695, 230] width 56 height 8
click at [678, 253] on span "Front Wide" at bounding box center [677, 254] width 21 height 8
click at [306, 381] on div "settings" at bounding box center [301, 377] width 29 height 8
click at [305, 378] on icon at bounding box center [303, 375] width 5 height 5
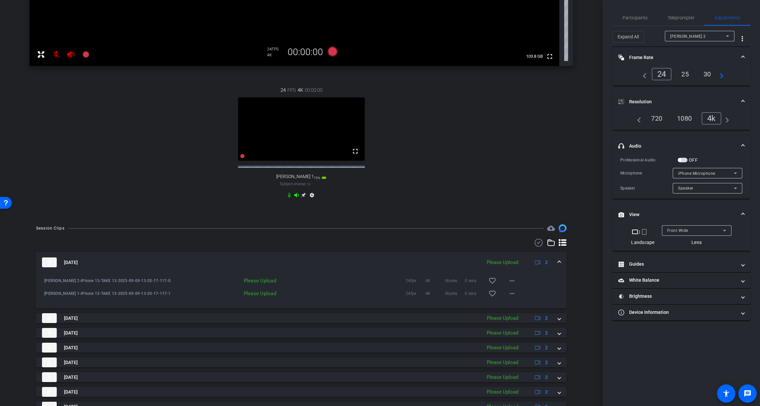
scroll to position [293, 0]
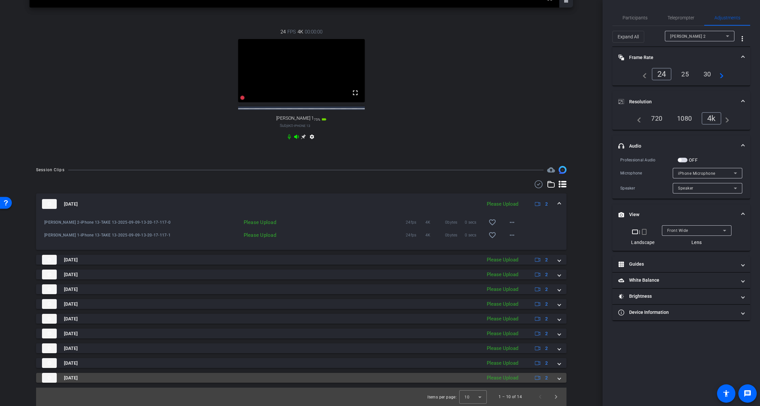
click at [559, 377] on span at bounding box center [559, 378] width 3 height 7
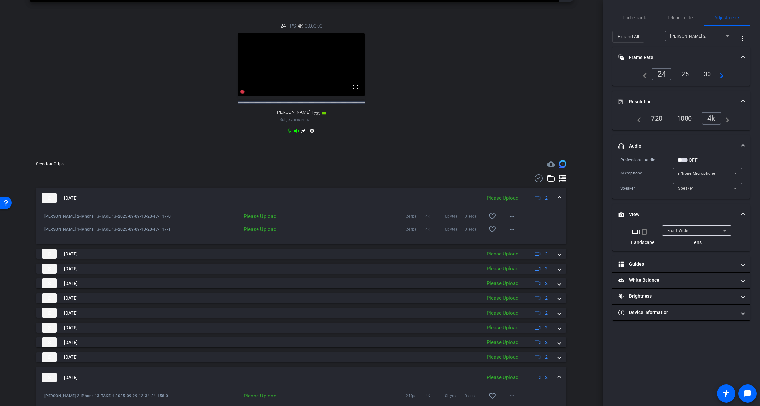
scroll to position [340, 0]
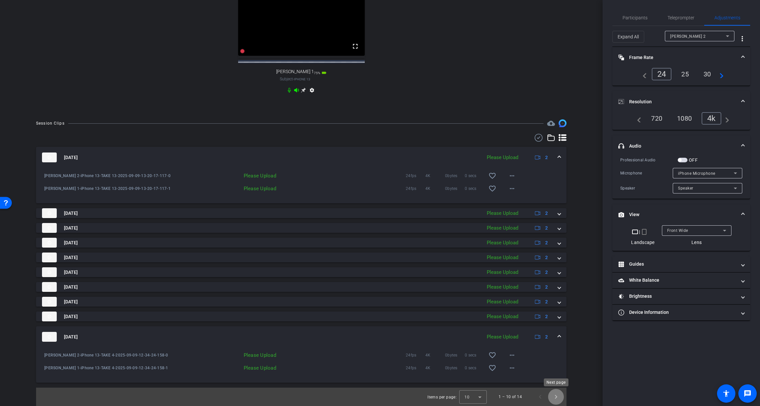
click at [555, 398] on span "Next page" at bounding box center [556, 397] width 16 height 16
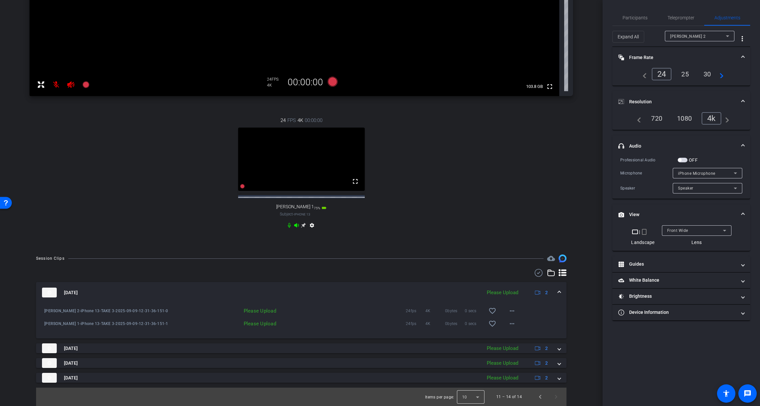
click at [478, 398] on div at bounding box center [471, 397] width 28 height 16
click at [466, 384] on span "25" at bounding box center [465, 382] width 5 height 8
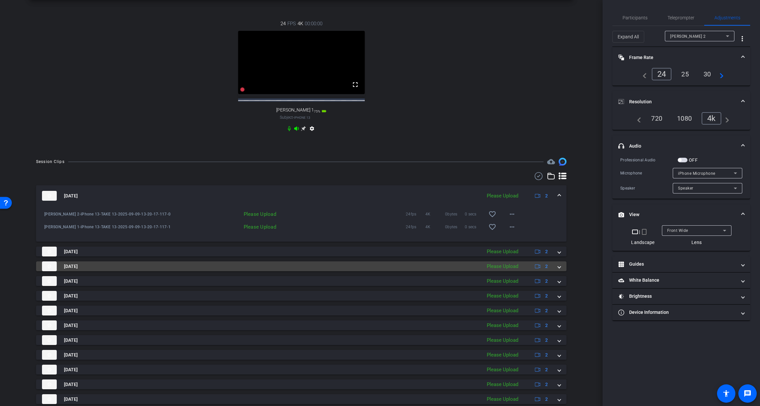
scroll to position [352, 0]
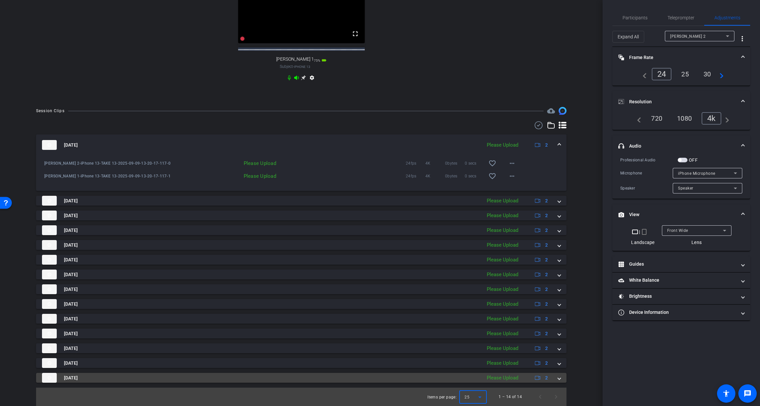
click at [561, 378] on mat-expansion-panel-header "Sep 9, 2025 Please Upload 2" at bounding box center [301, 378] width 531 height 10
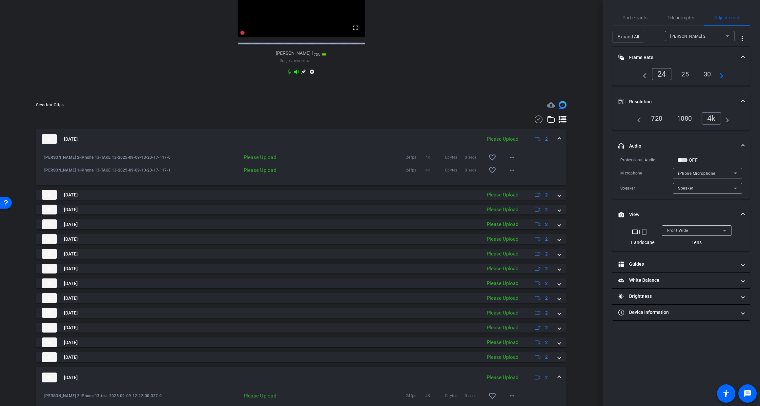
scroll to position [399, 0]
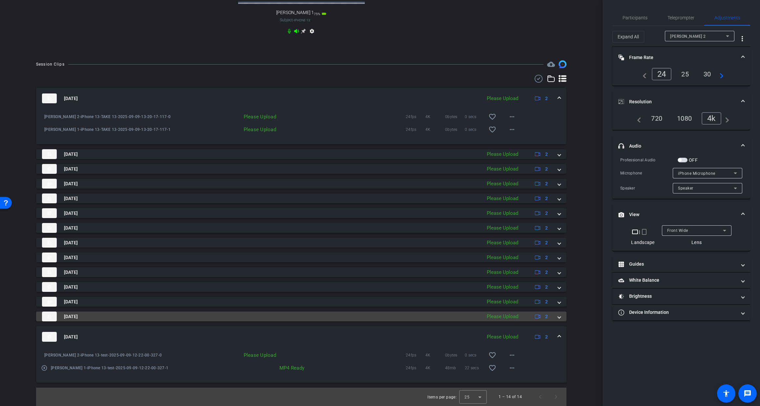
click at [559, 318] on span at bounding box center [559, 316] width 3 height 7
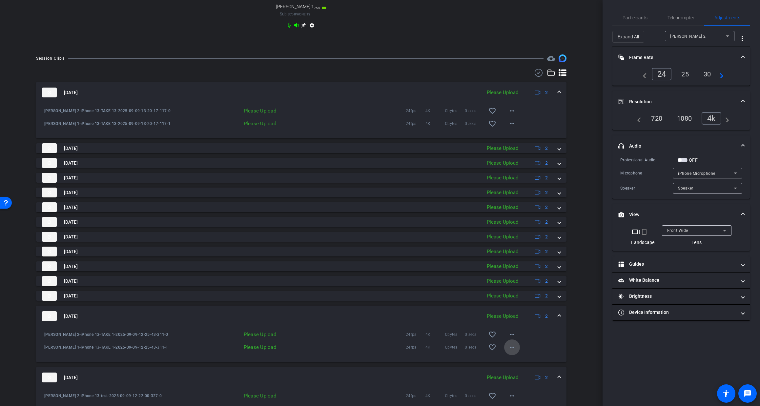
click at [513, 351] on mat-icon "more_horiz" at bounding box center [512, 348] width 8 height 8
click at [523, 366] on span "Upload" at bounding box center [523, 367] width 26 height 8
click at [510, 339] on mat-icon "more_horiz" at bounding box center [512, 335] width 8 height 8
drag, startPoint x: 511, startPoint y: 353, endPoint x: 517, endPoint y: 349, distance: 7.5
click at [511, 353] on span "Upload" at bounding box center [523, 354] width 26 height 8
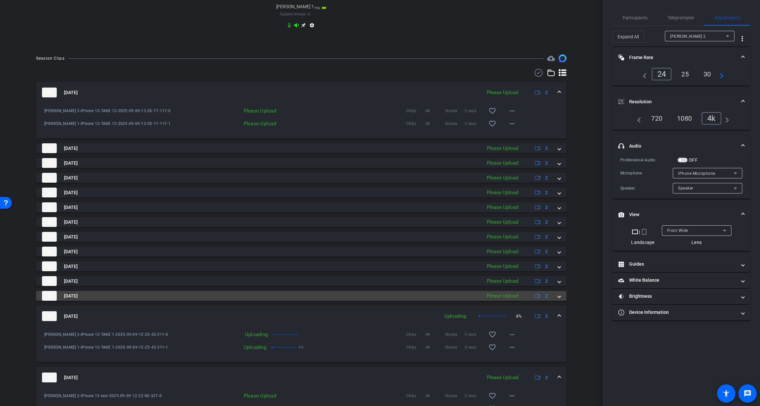
click at [559, 300] on span at bounding box center [559, 296] width 3 height 7
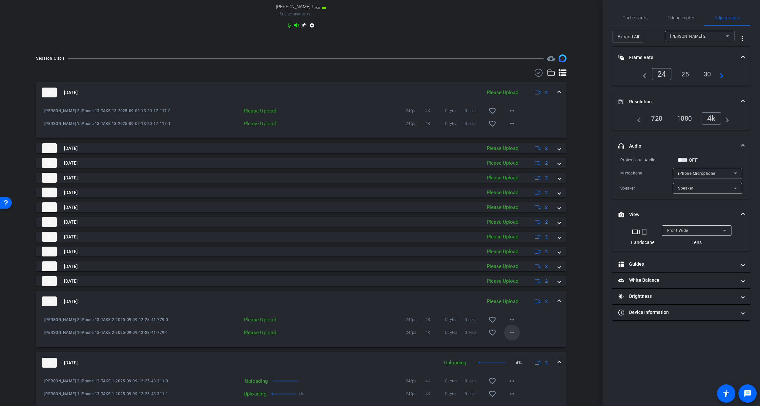
click at [515, 337] on mat-icon "more_horiz" at bounding box center [512, 333] width 8 height 8
click at [516, 351] on span "Upload" at bounding box center [523, 352] width 26 height 8
click at [513, 324] on mat-icon "more_horiz" at bounding box center [512, 320] width 8 height 8
click at [513, 339] on span "Upload" at bounding box center [523, 340] width 26 height 8
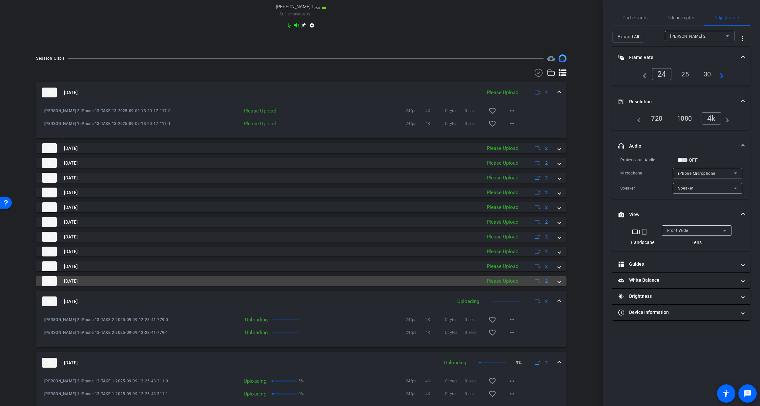
click at [558, 286] on div "Sep 9, 2025 Please Upload 2" at bounding box center [300, 281] width 516 height 10
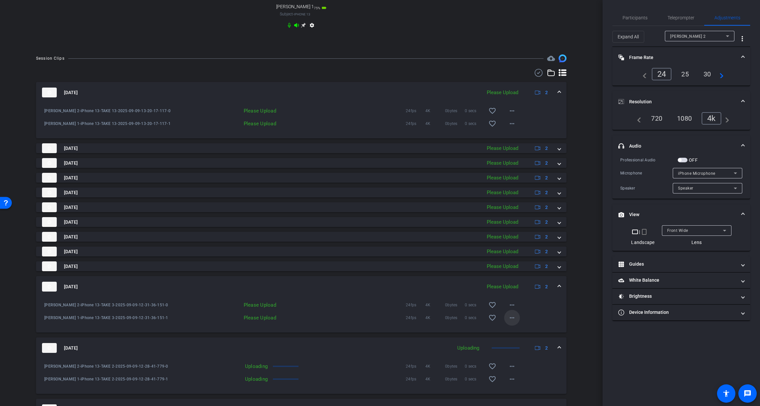
click at [512, 322] on mat-icon "more_horiz" at bounding box center [512, 318] width 8 height 8
click at [513, 336] on span "Upload" at bounding box center [523, 338] width 26 height 8
click at [514, 309] on mat-icon "more_horiz" at bounding box center [512, 305] width 8 height 8
click at [513, 323] on span "Upload" at bounding box center [523, 325] width 26 height 8
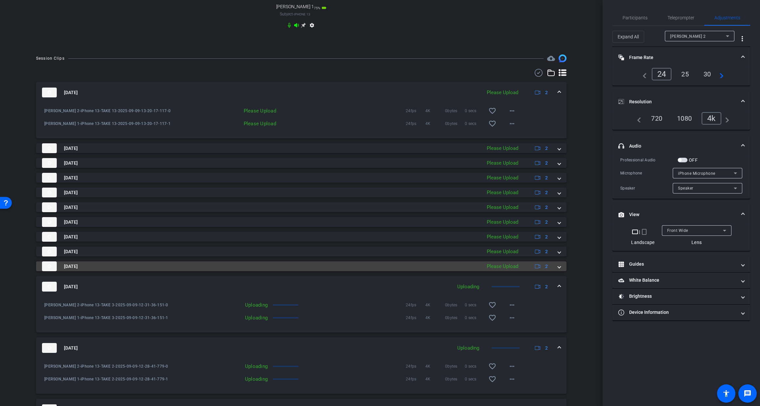
click at [562, 271] on mat-expansion-panel-header "Sep 9, 2025 Please Upload 2" at bounding box center [301, 266] width 531 height 10
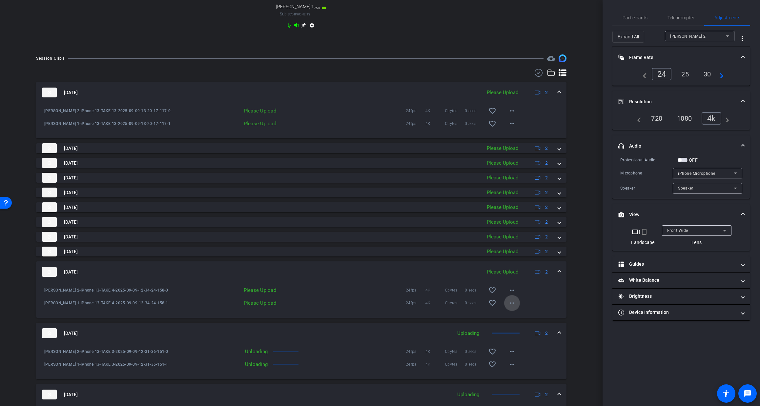
click at [512, 307] on mat-icon "more_horiz" at bounding box center [512, 303] width 8 height 8
click at [514, 322] on span "Upload" at bounding box center [523, 323] width 26 height 8
click at [513, 294] on mat-icon "more_horiz" at bounding box center [512, 290] width 8 height 8
click at [513, 309] on span "Upload" at bounding box center [523, 310] width 26 height 8
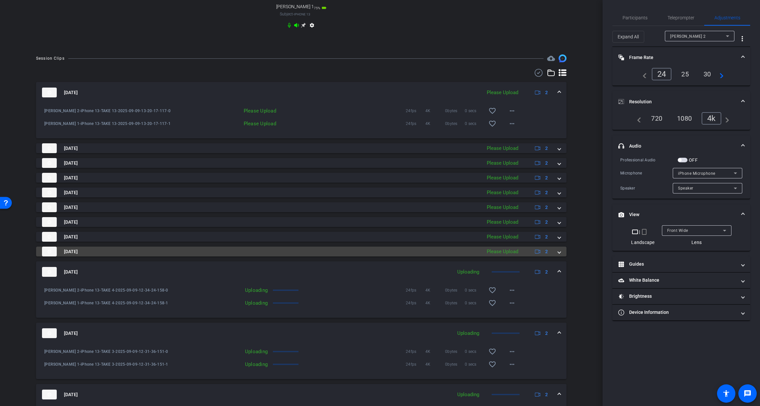
click at [558, 255] on span at bounding box center [559, 251] width 3 height 7
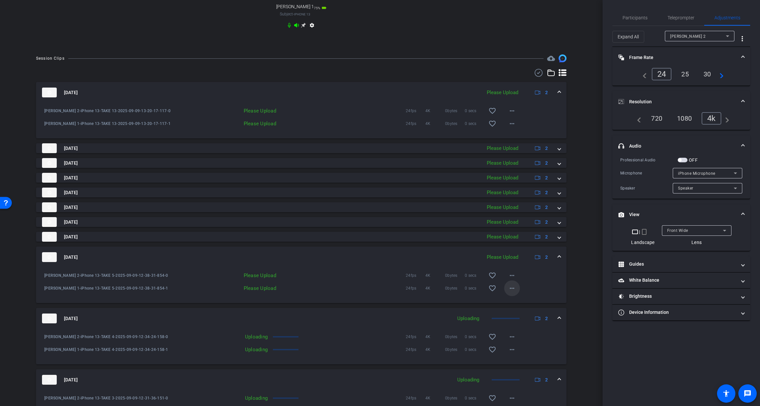
click at [514, 292] on mat-icon "more_horiz" at bounding box center [512, 288] width 8 height 8
click at [512, 307] on span "Upload" at bounding box center [523, 308] width 26 height 8
click at [512, 280] on mat-icon "more_horiz" at bounding box center [512, 276] width 8 height 8
click at [511, 296] on span "Upload" at bounding box center [523, 295] width 26 height 8
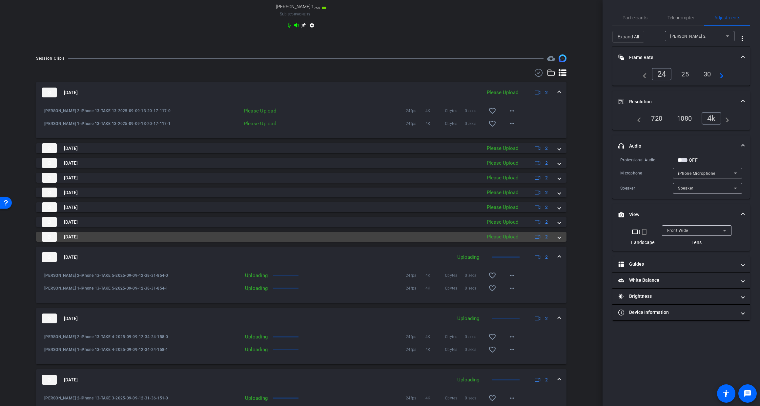
click at [557, 242] on div "Sep 9, 2025 Please Upload 2" at bounding box center [300, 237] width 516 height 10
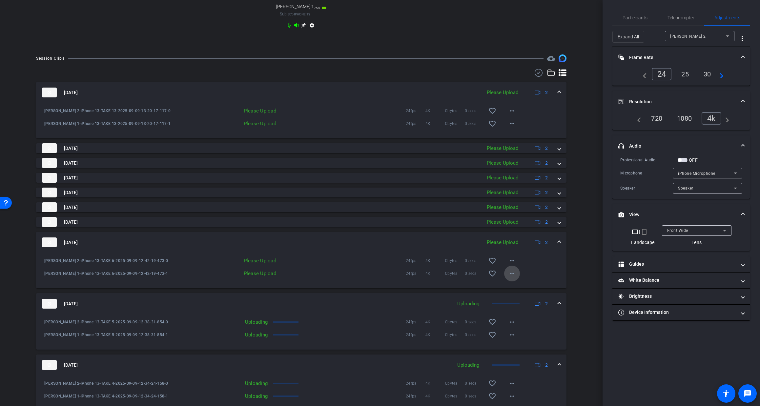
click at [513, 278] on mat-icon "more_horiz" at bounding box center [512, 274] width 8 height 8
click at [513, 292] on span "Upload" at bounding box center [523, 293] width 26 height 8
click at [512, 265] on mat-icon "more_horiz" at bounding box center [512, 261] width 8 height 8
click at [511, 280] on span "Upload" at bounding box center [523, 281] width 26 height 8
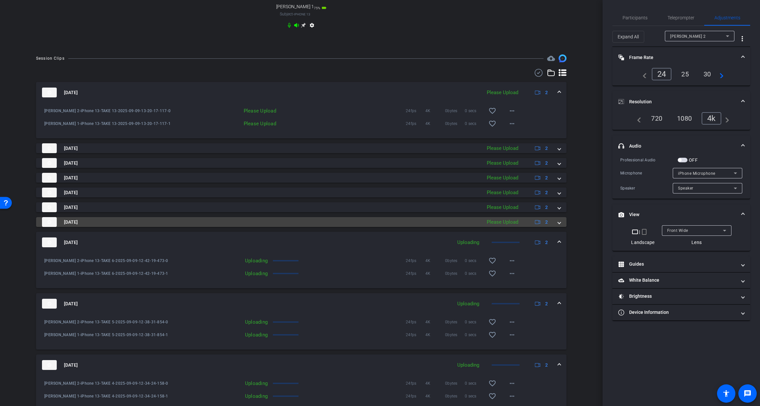
click at [559, 226] on span at bounding box center [559, 222] width 3 height 7
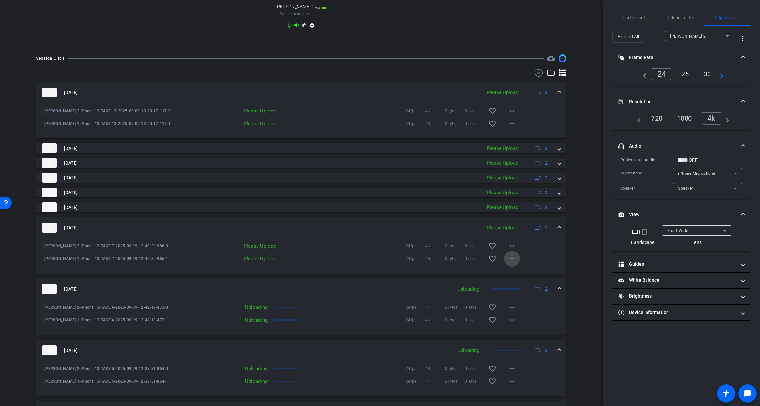
click at [513, 263] on mat-icon "more_horiz" at bounding box center [512, 259] width 8 height 8
click at [510, 265] on div at bounding box center [380, 203] width 760 height 406
click at [512, 263] on mat-icon "more_horiz" at bounding box center [512, 259] width 8 height 8
click at [510, 278] on span "Upload" at bounding box center [523, 279] width 26 height 8
click at [513, 250] on mat-icon "more_horiz" at bounding box center [512, 246] width 8 height 8
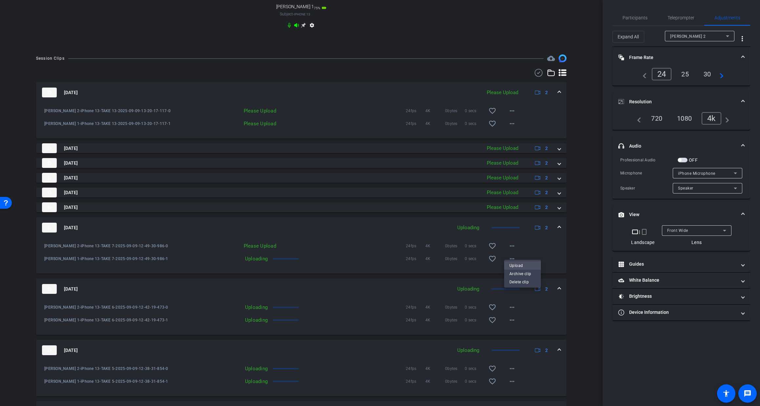
click at [514, 267] on span "Upload" at bounding box center [523, 266] width 26 height 8
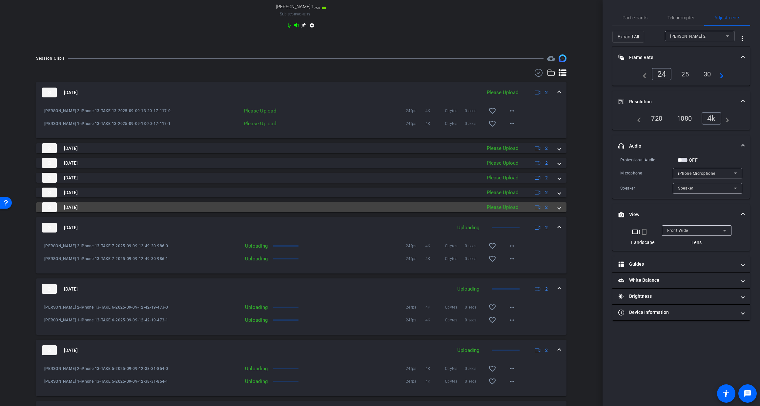
click at [559, 211] on span at bounding box center [559, 207] width 3 height 7
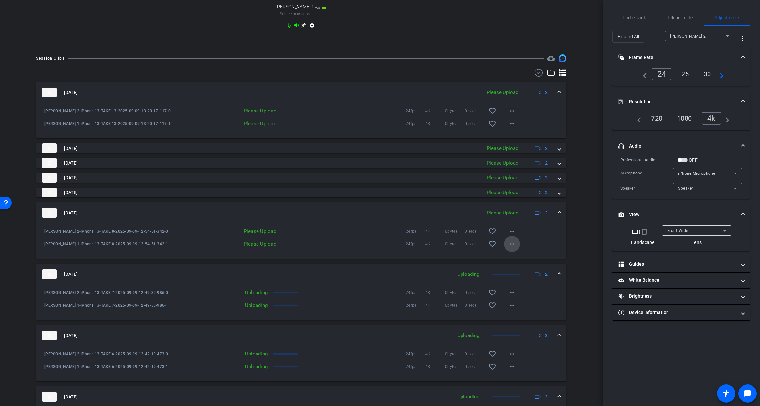
click at [512, 248] on mat-icon "more_horiz" at bounding box center [512, 244] width 8 height 8
click at [515, 262] on span "Upload" at bounding box center [523, 264] width 26 height 8
click at [513, 235] on mat-icon "more_horiz" at bounding box center [512, 231] width 8 height 8
click at [513, 251] on span "Upload" at bounding box center [523, 251] width 26 height 8
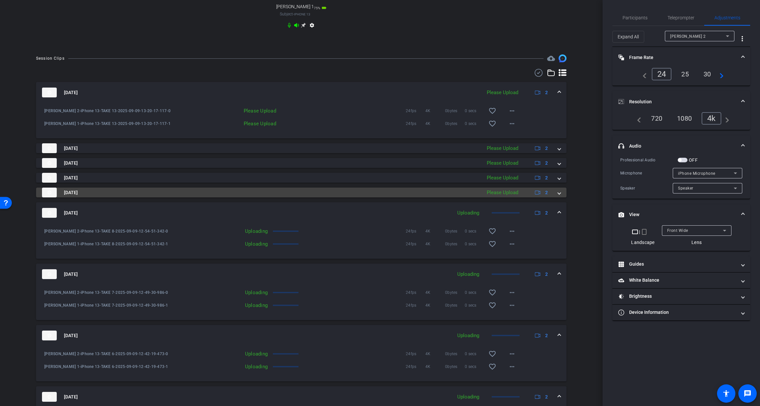
click at [559, 196] on span at bounding box center [559, 192] width 3 height 7
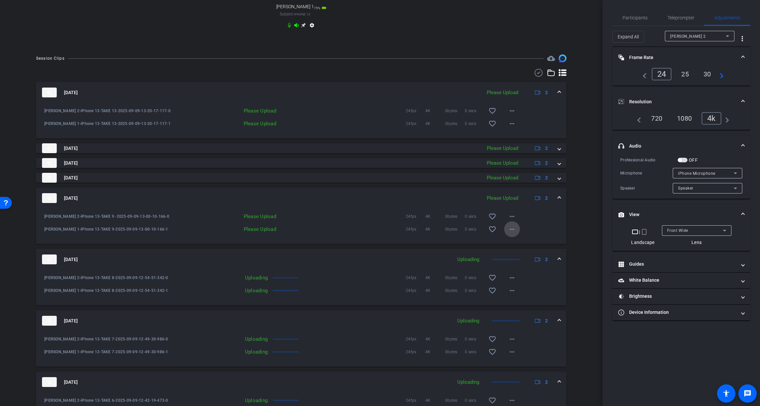
click at [513, 233] on mat-icon "more_horiz" at bounding box center [512, 229] width 8 height 8
click at [514, 249] on span "Upload" at bounding box center [523, 249] width 26 height 8
click at [513, 220] on mat-icon "more_horiz" at bounding box center [512, 217] width 8 height 8
click at [514, 236] on span "Upload" at bounding box center [523, 236] width 26 height 8
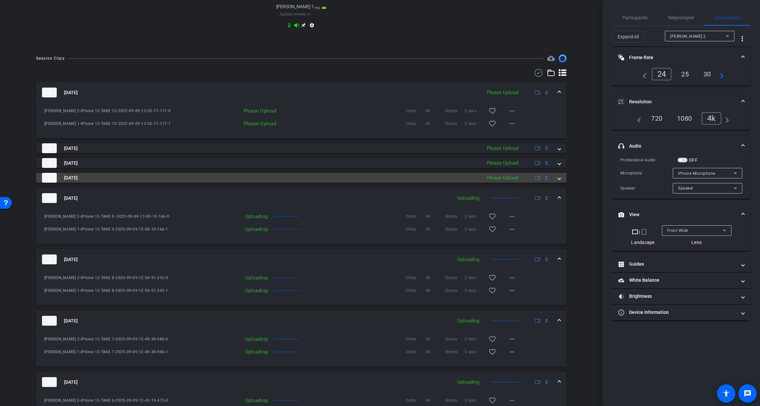
click at [559, 181] on span at bounding box center [559, 178] width 3 height 7
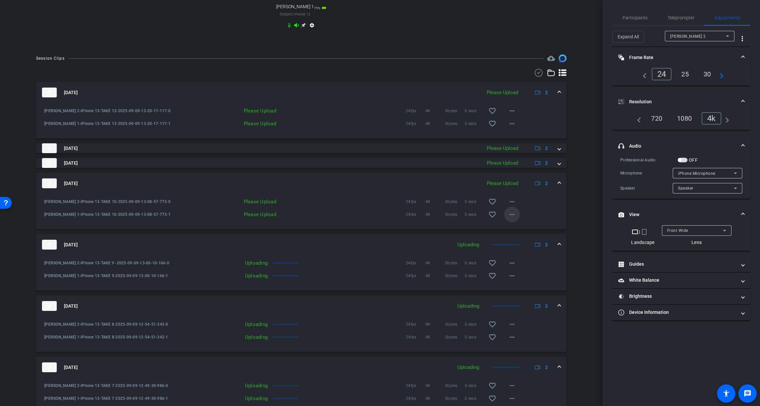
click at [514, 219] on mat-icon "more_horiz" at bounding box center [512, 215] width 8 height 8
click at [520, 235] on span "Upload" at bounding box center [523, 234] width 26 height 8
click at [514, 206] on mat-icon "more_horiz" at bounding box center [512, 202] width 8 height 8
drag, startPoint x: 513, startPoint y: 220, endPoint x: 523, endPoint y: 210, distance: 14.2
click at [513, 220] on span "Upload" at bounding box center [523, 222] width 26 height 8
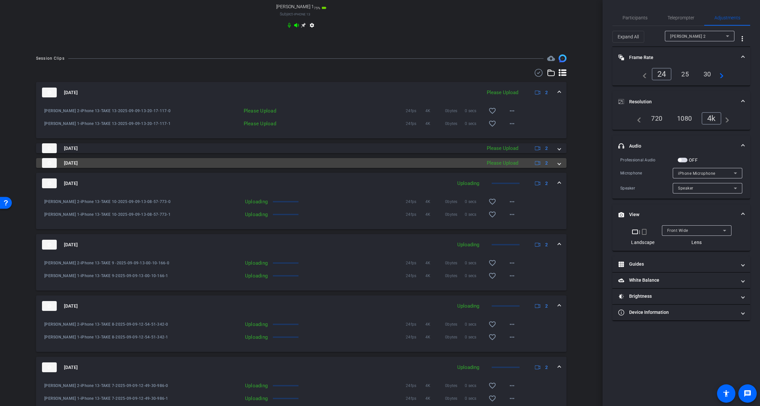
click at [558, 168] on div "Sep 9, 2025 Please Upload 2" at bounding box center [300, 163] width 516 height 10
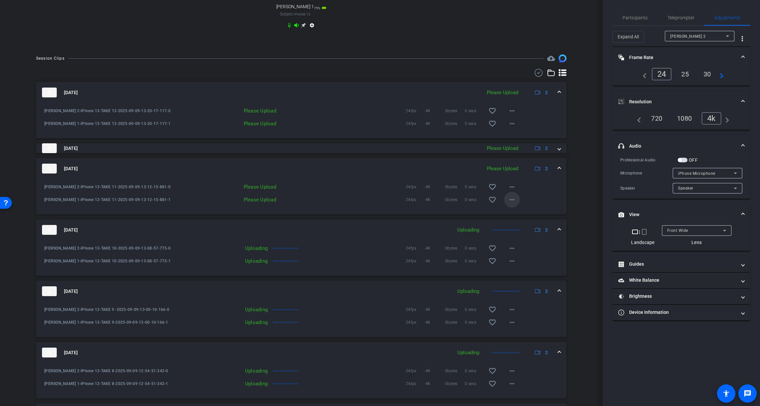
click at [515, 204] on mat-icon "more_horiz" at bounding box center [512, 200] width 8 height 8
click at [514, 219] on span "Upload" at bounding box center [523, 220] width 26 height 8
click at [513, 191] on mat-icon "more_horiz" at bounding box center [512, 187] width 8 height 8
click at [512, 204] on span "Upload" at bounding box center [523, 207] width 26 height 8
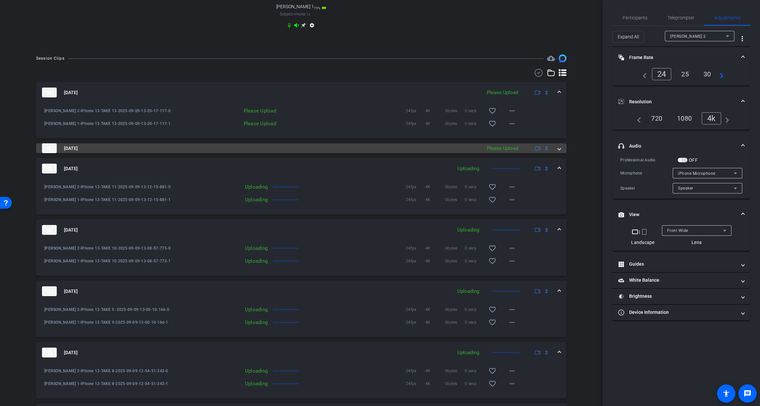
click at [559, 152] on span at bounding box center [559, 148] width 3 height 7
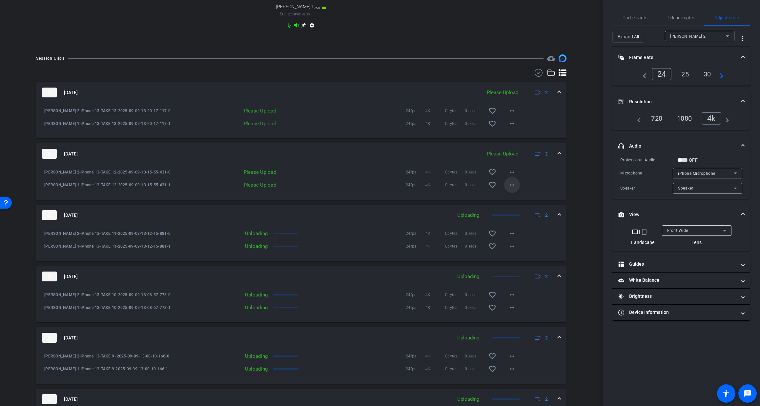
click at [511, 189] on mat-icon "more_horiz" at bounding box center [512, 185] width 8 height 8
click at [516, 203] on span "Upload" at bounding box center [523, 205] width 26 height 8
click at [511, 176] on mat-icon "more_horiz" at bounding box center [512, 172] width 8 height 8
click at [514, 192] on span "Upload" at bounding box center [523, 192] width 26 height 8
click at [512, 128] on mat-icon "more_horiz" at bounding box center [512, 124] width 8 height 8
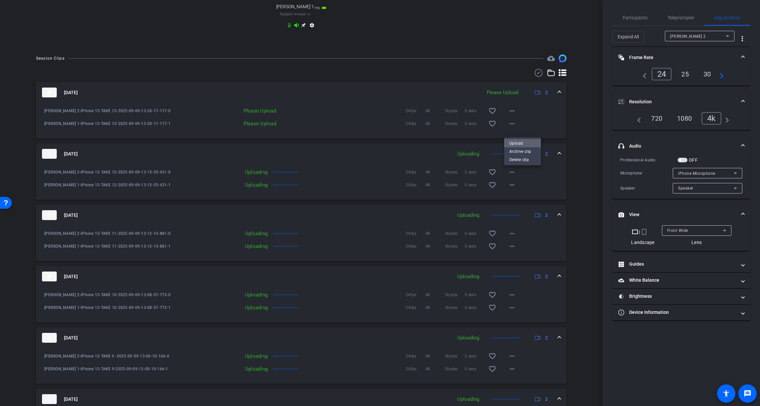
click at [512, 142] on span "Upload" at bounding box center [523, 143] width 26 height 8
click at [514, 115] on mat-icon "more_horiz" at bounding box center [512, 111] width 8 height 8
click at [511, 129] on span "Upload" at bounding box center [523, 131] width 26 height 8
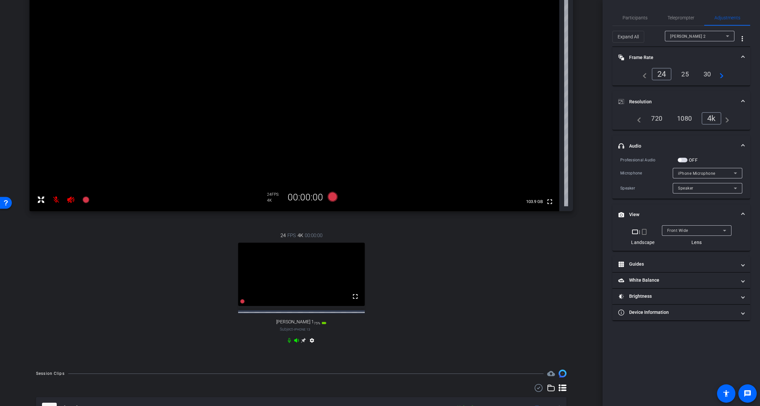
scroll to position [80, 0]
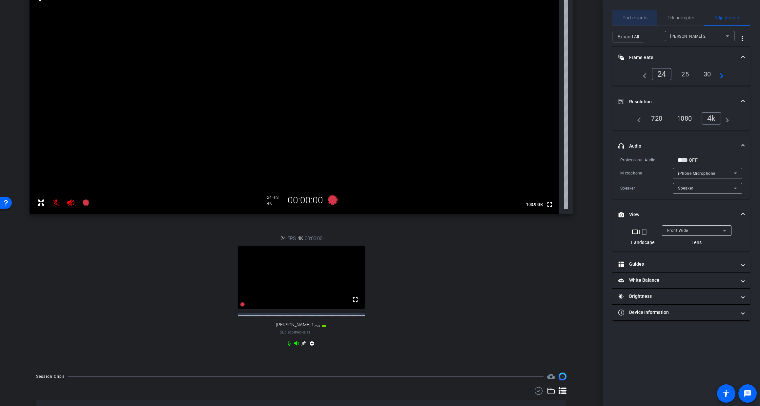
click at [639, 18] on span "Participants" at bounding box center [635, 17] width 25 height 5
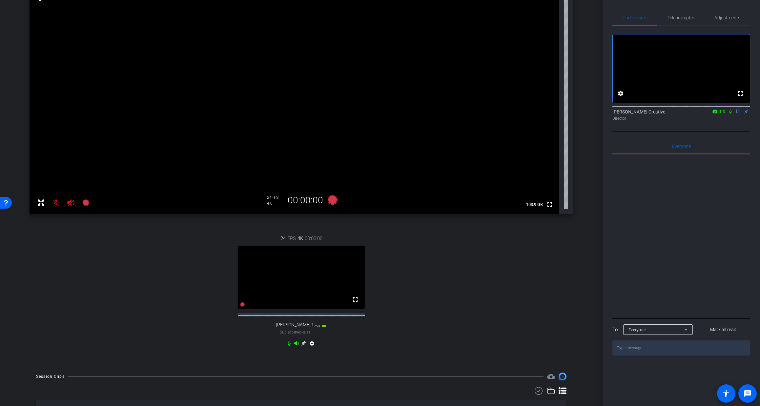
click at [722, 114] on icon at bounding box center [722, 111] width 5 height 5
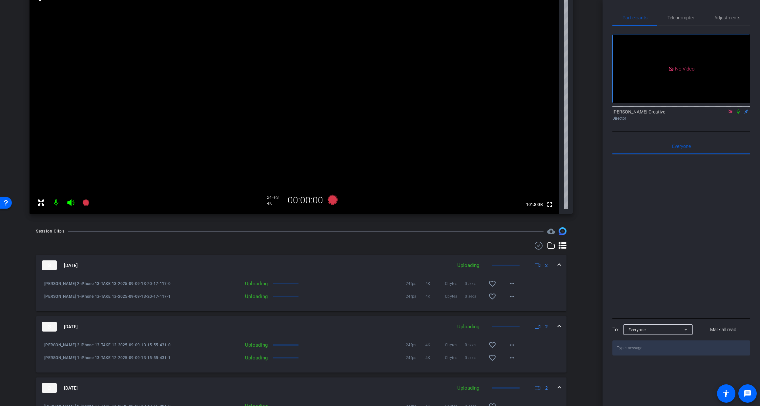
click at [738, 114] on icon at bounding box center [738, 111] width 5 height 5
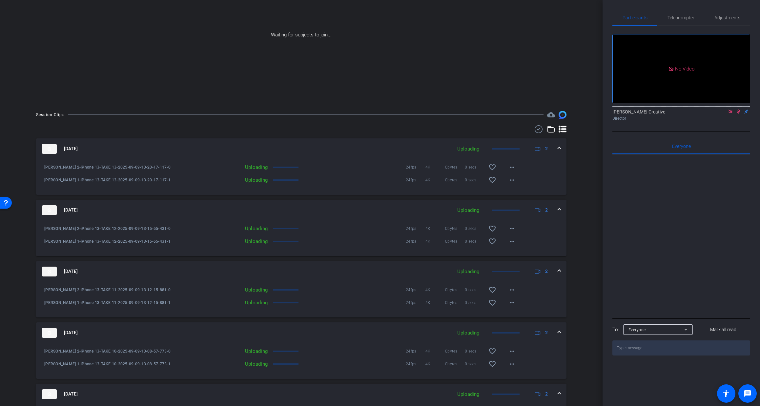
scroll to position [0, 0]
